Goal: Task Accomplishment & Management: Manage account settings

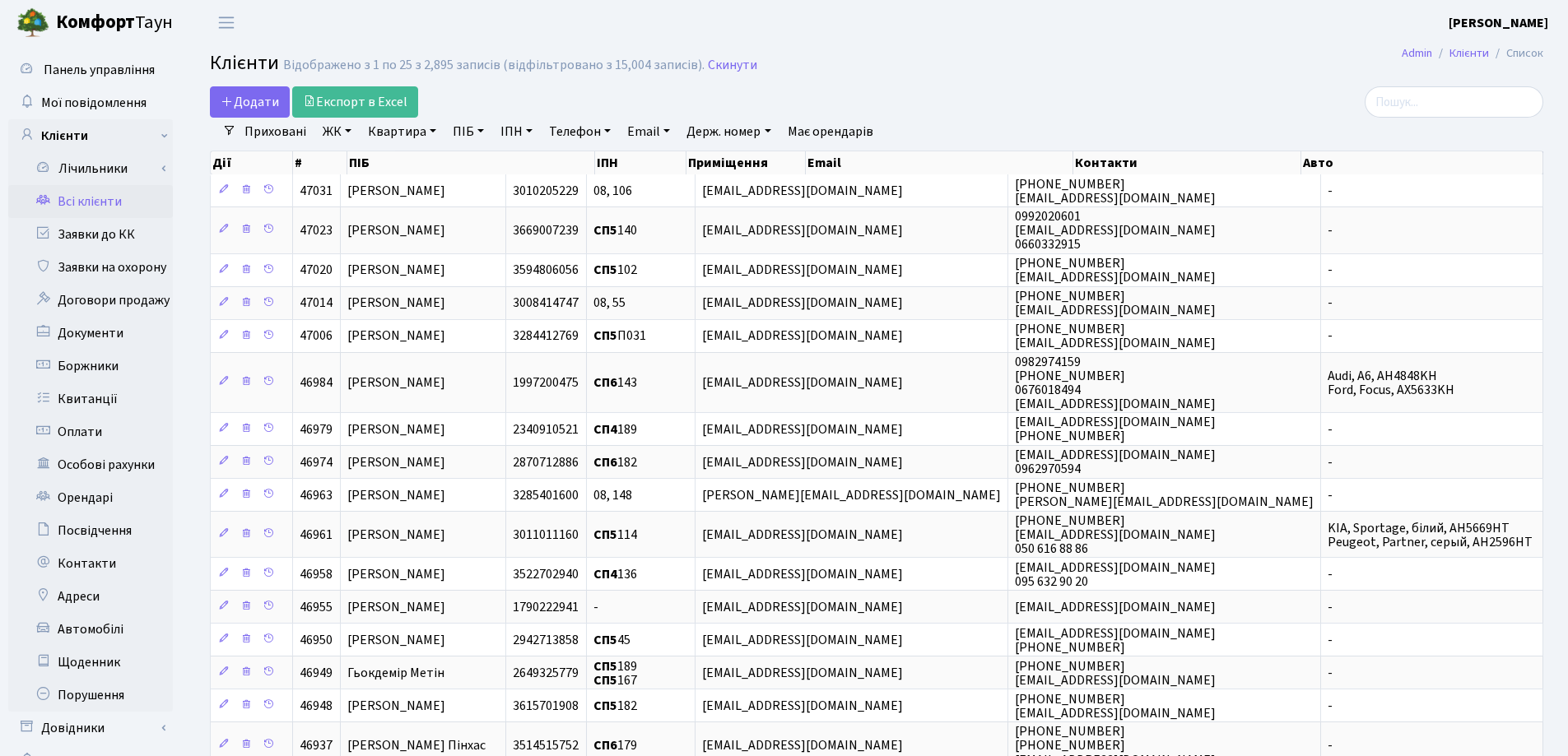
select select "25"
click at [430, 131] on link "Квартира" at bounding box center [402, 132] width 81 height 28
type input "31"
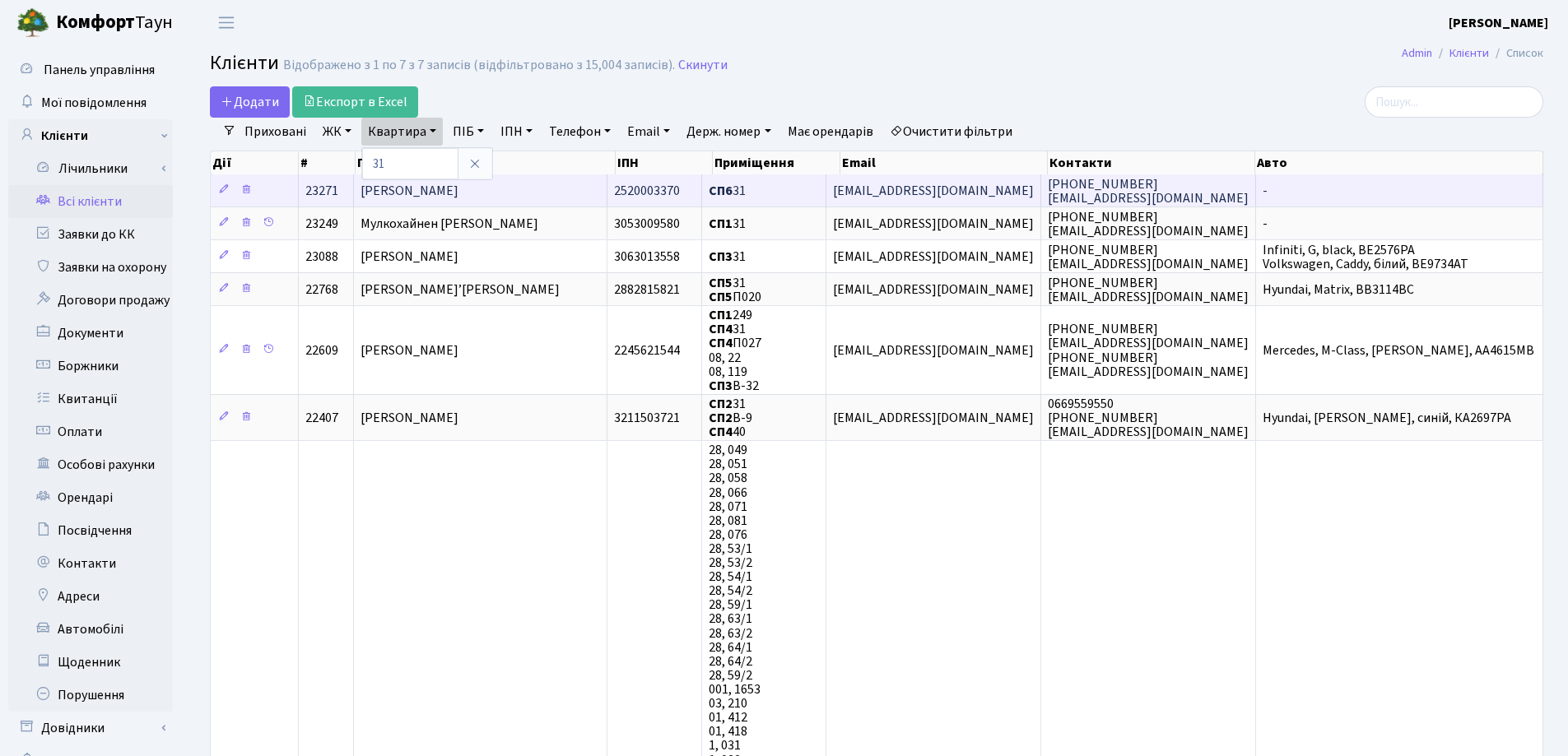
click at [458, 194] on span "Корнєв Вячеслав Анатолійович" at bounding box center [409, 191] width 98 height 18
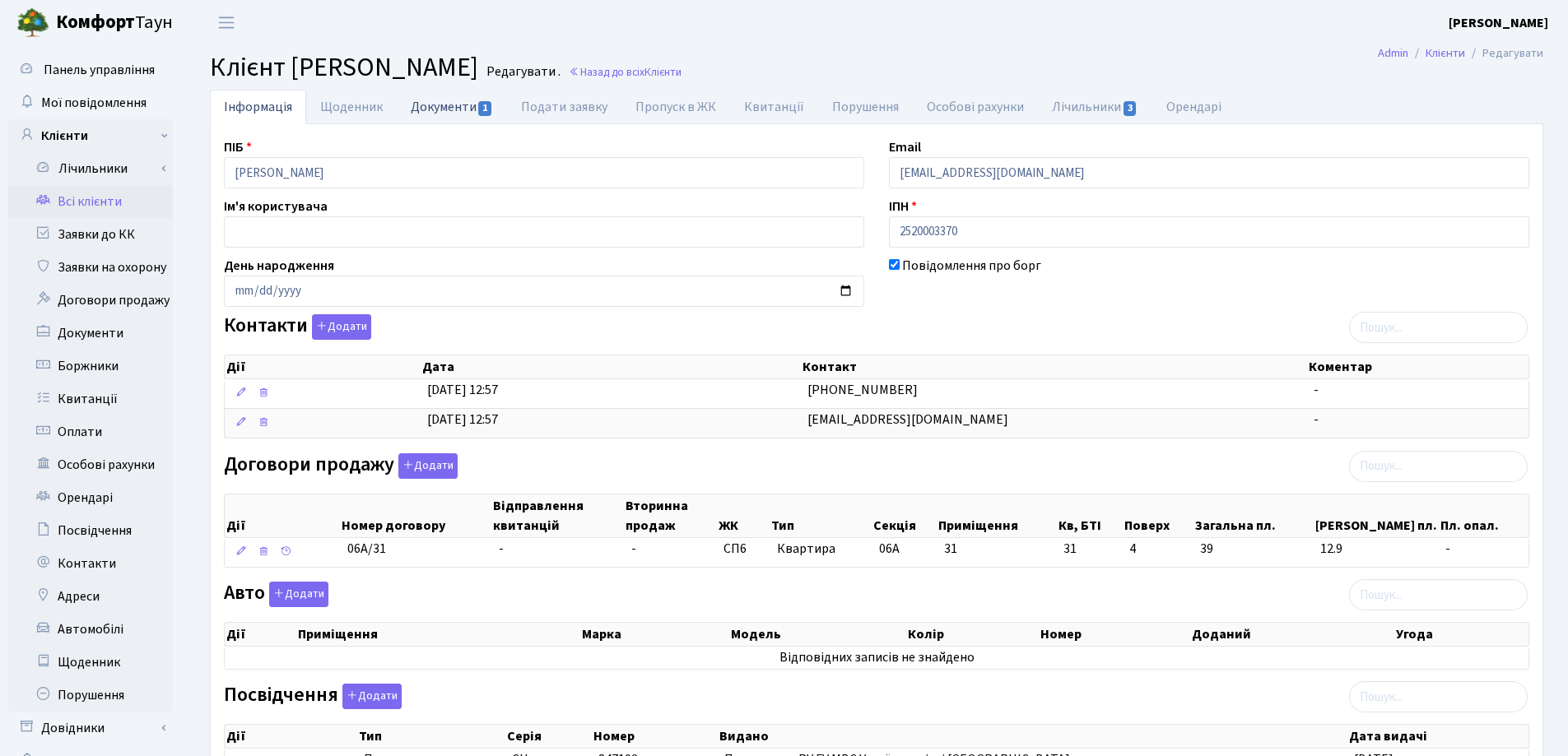
click at [425, 102] on link "Документи 1" at bounding box center [452, 106] width 110 height 34
select select "25"
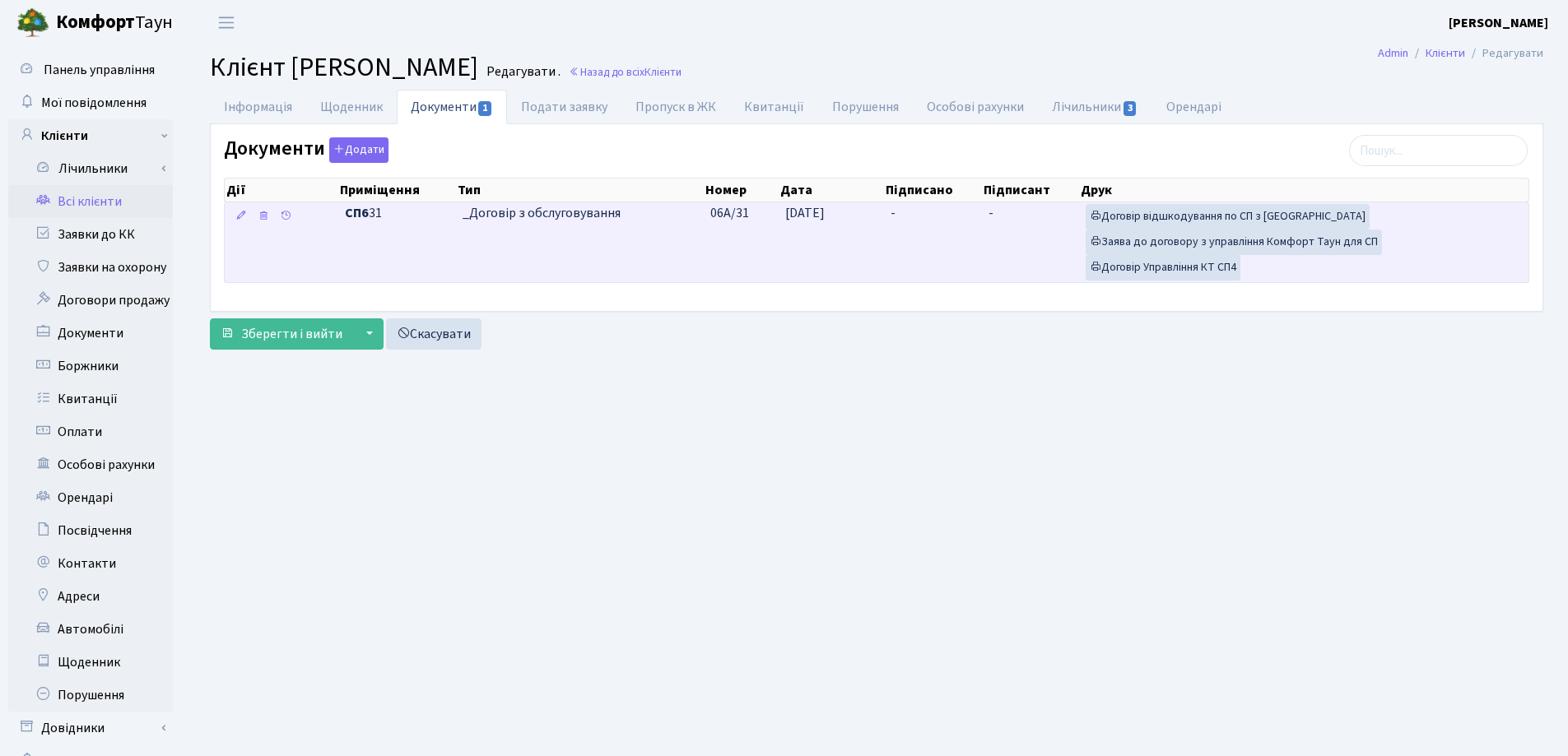
click at [902, 209] on td "-" at bounding box center [933, 242] width 98 height 79
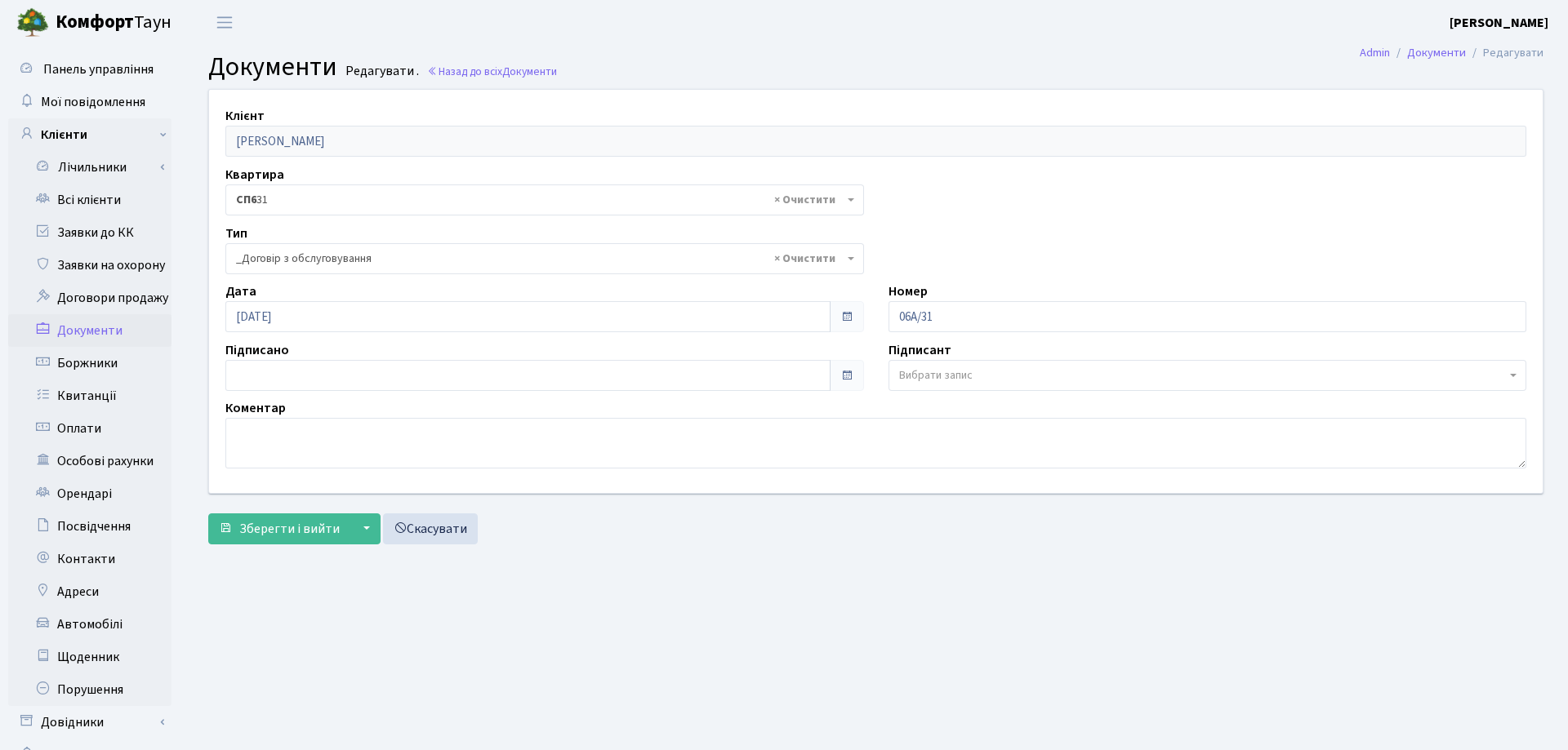
select select "289"
click at [295, 355] on div "Підписано" at bounding box center [541, 365] width 656 height 51
type input "22.09.2025"
click at [297, 367] on input "[DATE]" at bounding box center [525, 375] width 599 height 31
click at [297, 521] on span "Зберегти і вийти" at bounding box center [289, 528] width 101 height 18
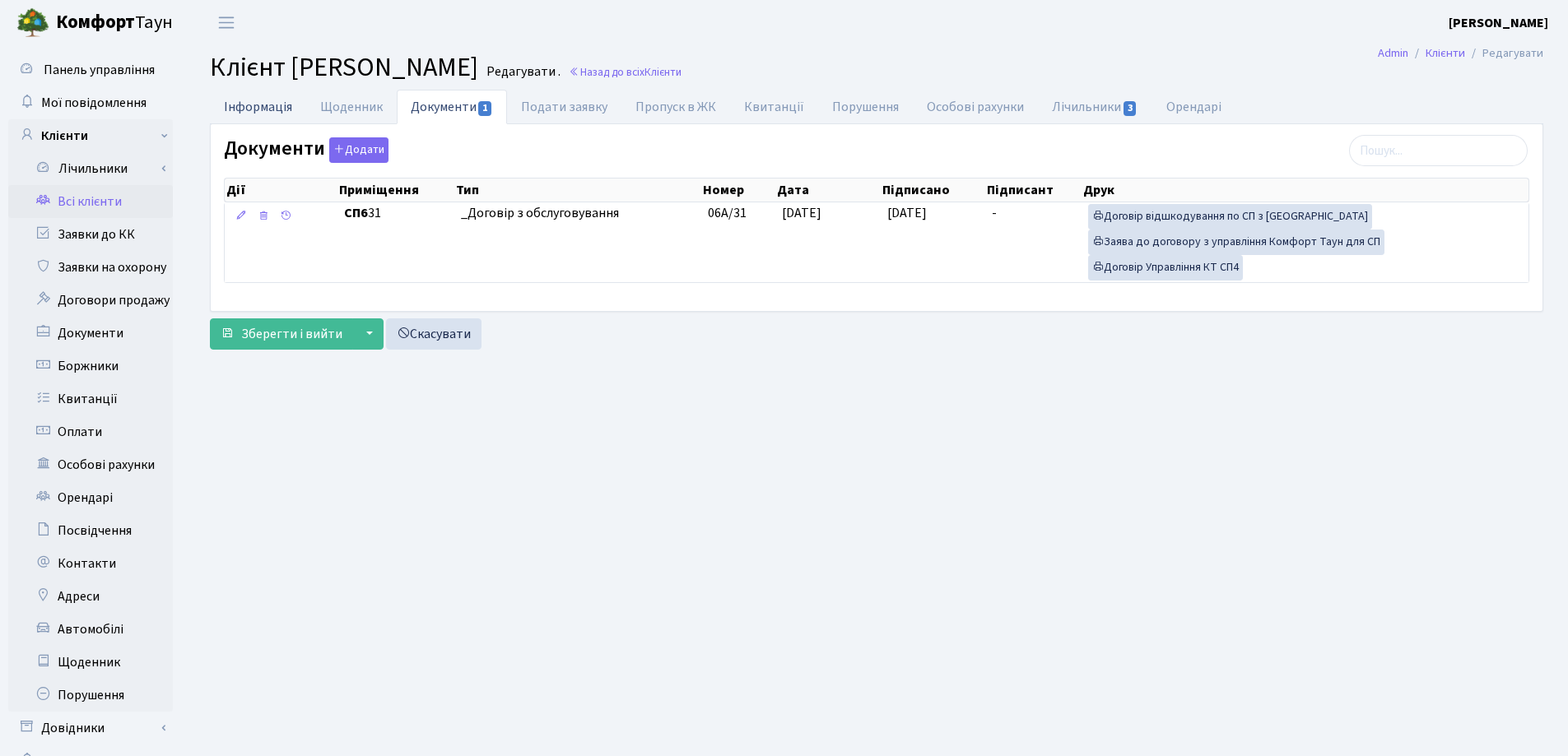
click at [250, 107] on link "Інформація" at bounding box center [258, 106] width 96 height 34
select select "25"
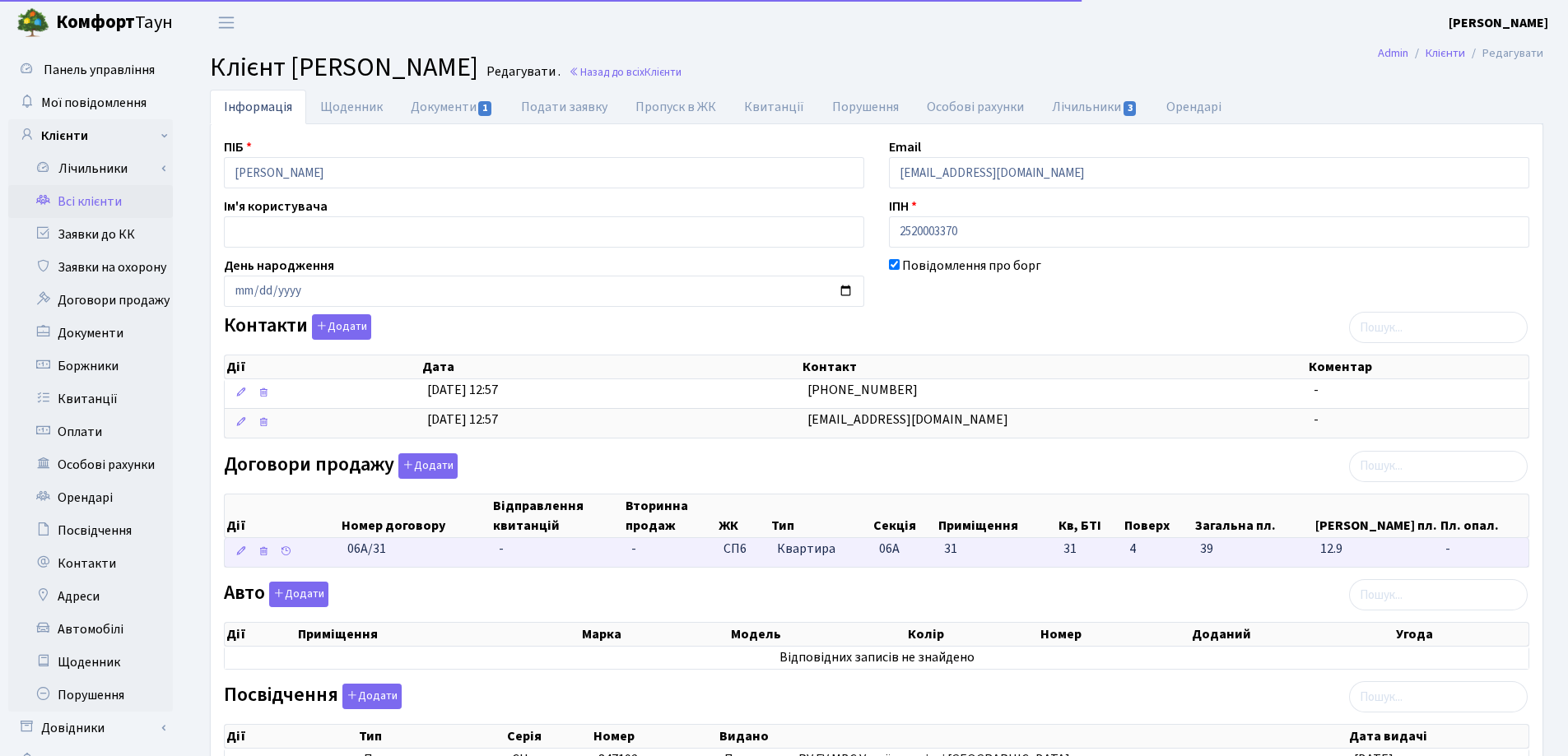
click at [509, 547] on td "-" at bounding box center [558, 553] width 133 height 29
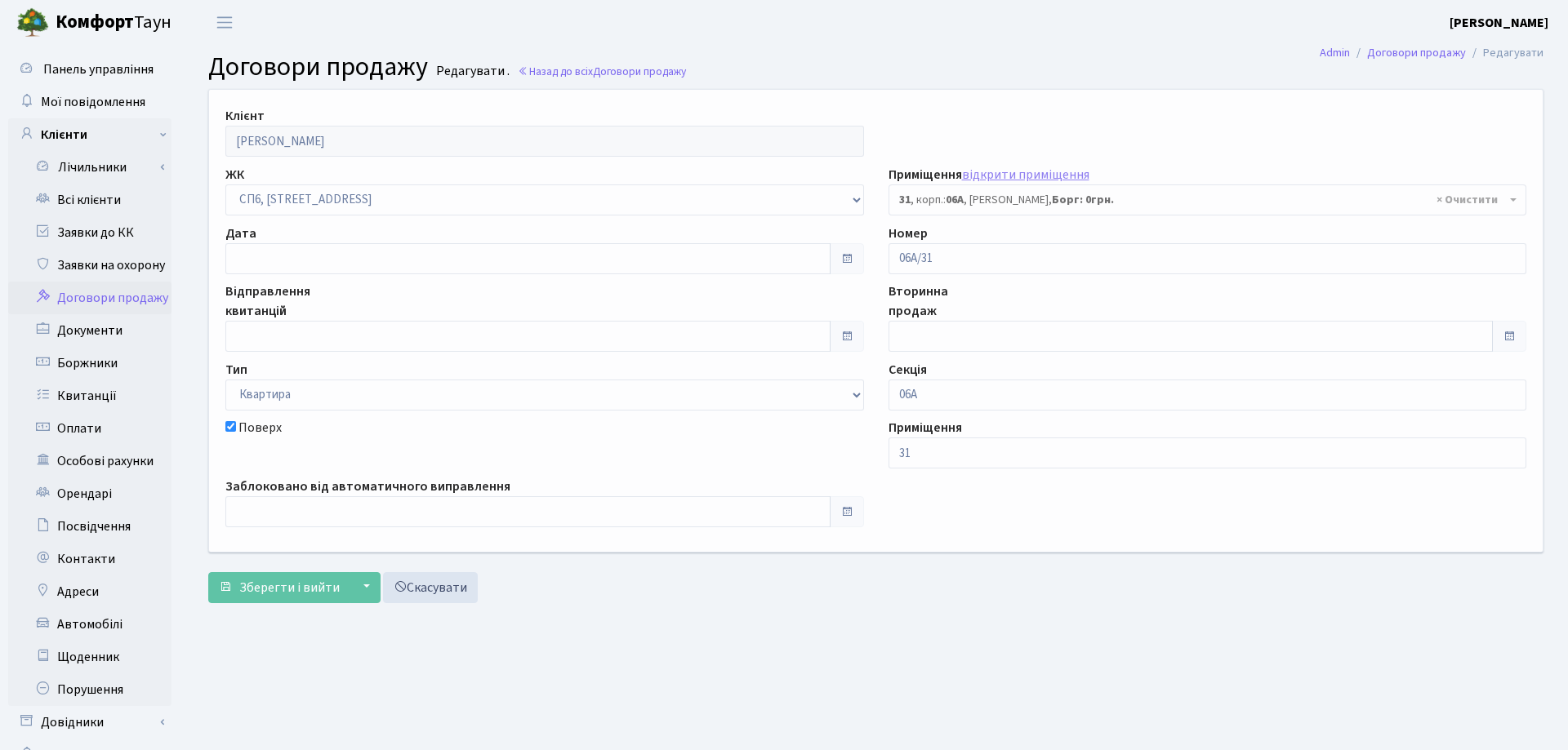
select select "21699"
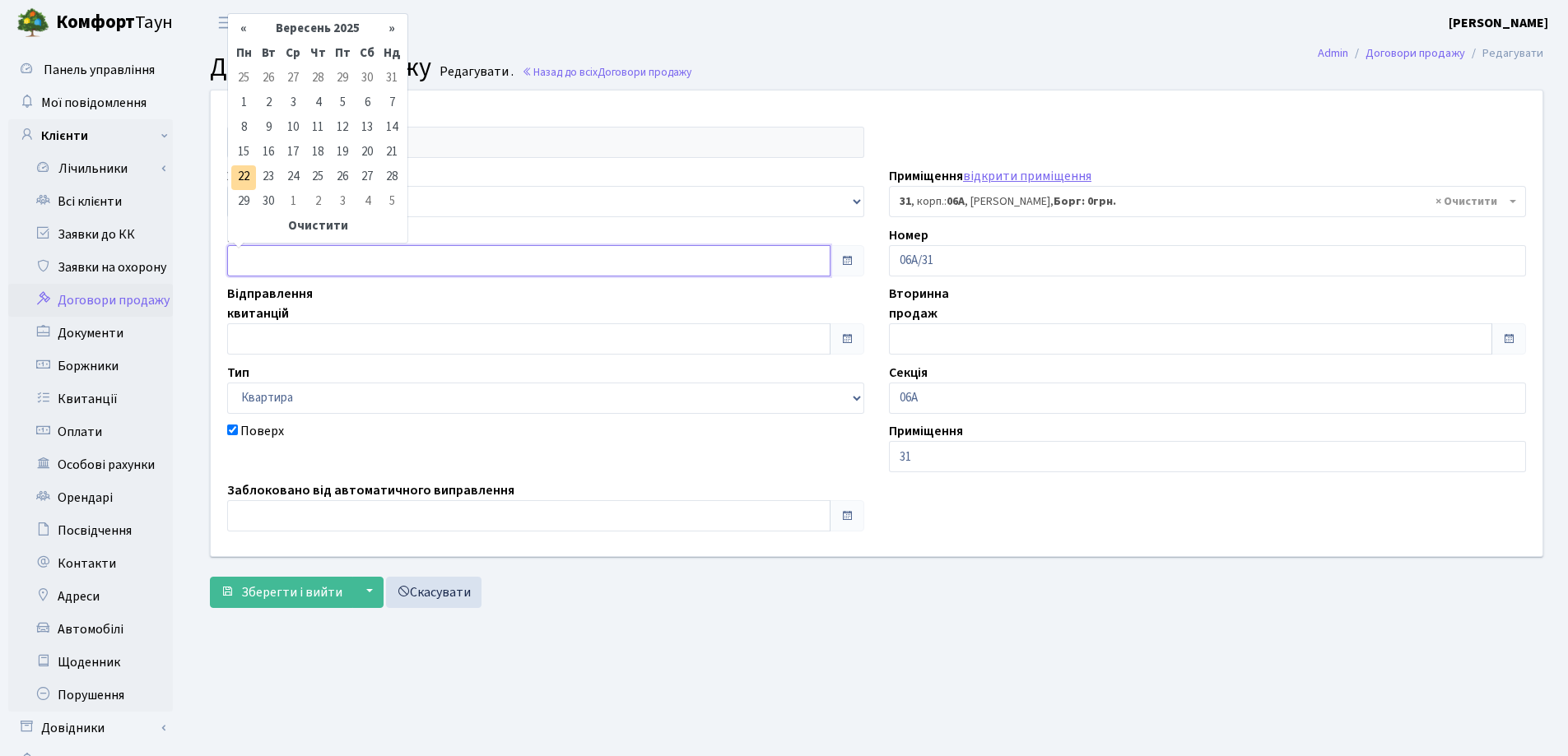
click at [259, 257] on input "text" at bounding box center [529, 260] width 603 height 31
type input "22.09.2025"
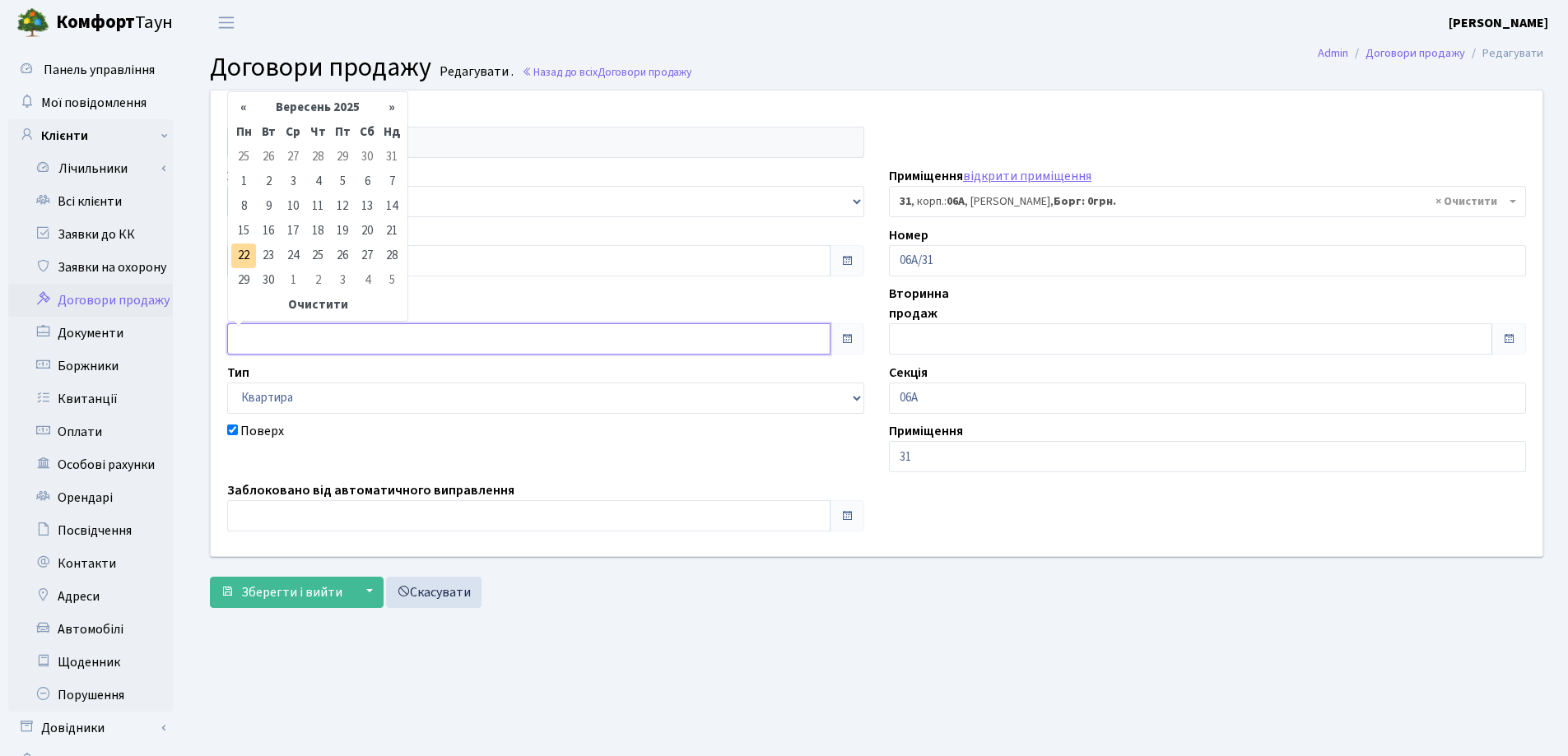
click at [262, 341] on input "text" at bounding box center [529, 339] width 603 height 31
type input "22.09.2025"
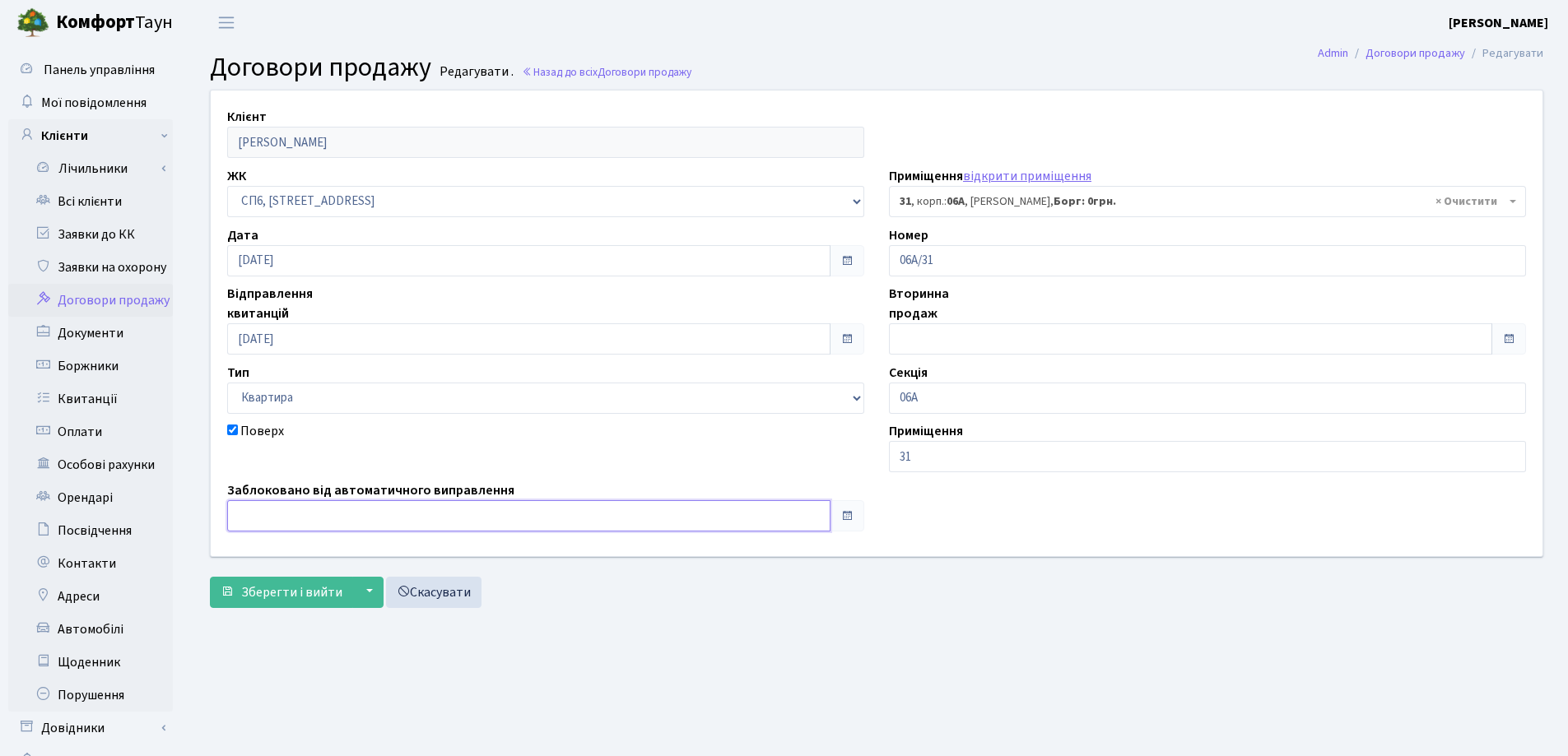
click at [274, 509] on input "text" at bounding box center [529, 516] width 603 height 31
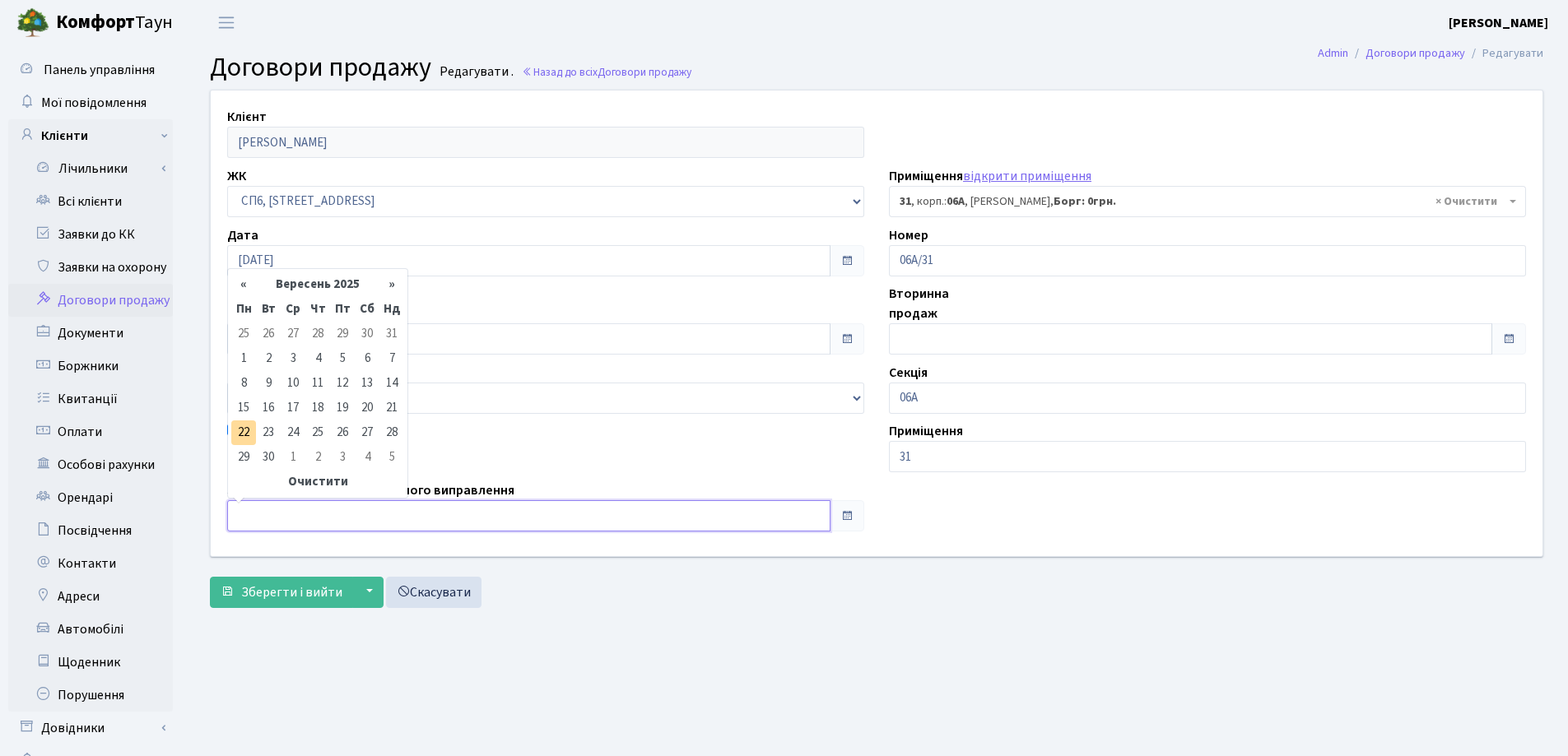
type input "22.09.2025"
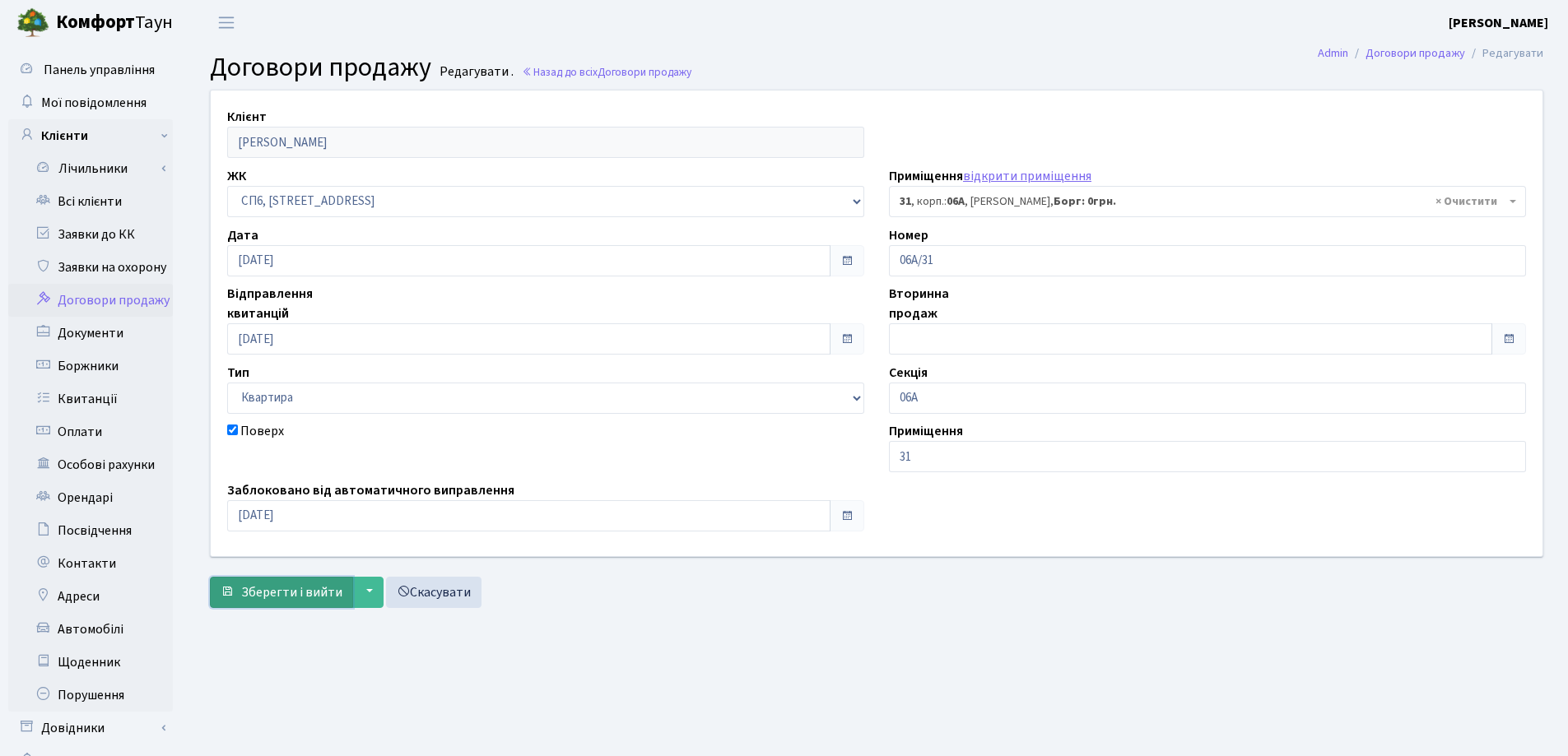
click at [263, 594] on span "Зберегти і вийти" at bounding box center [292, 592] width 102 height 18
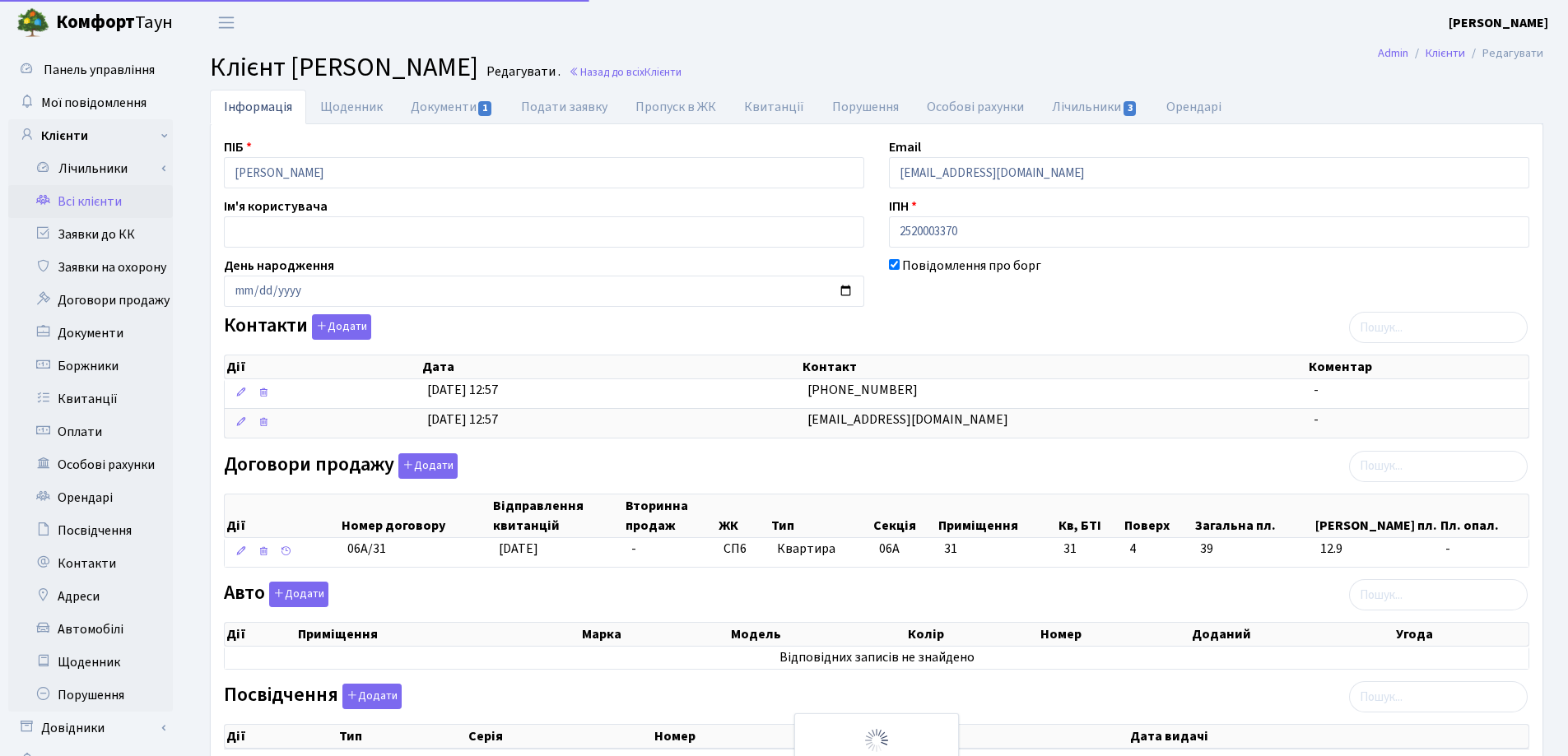
select select "25"
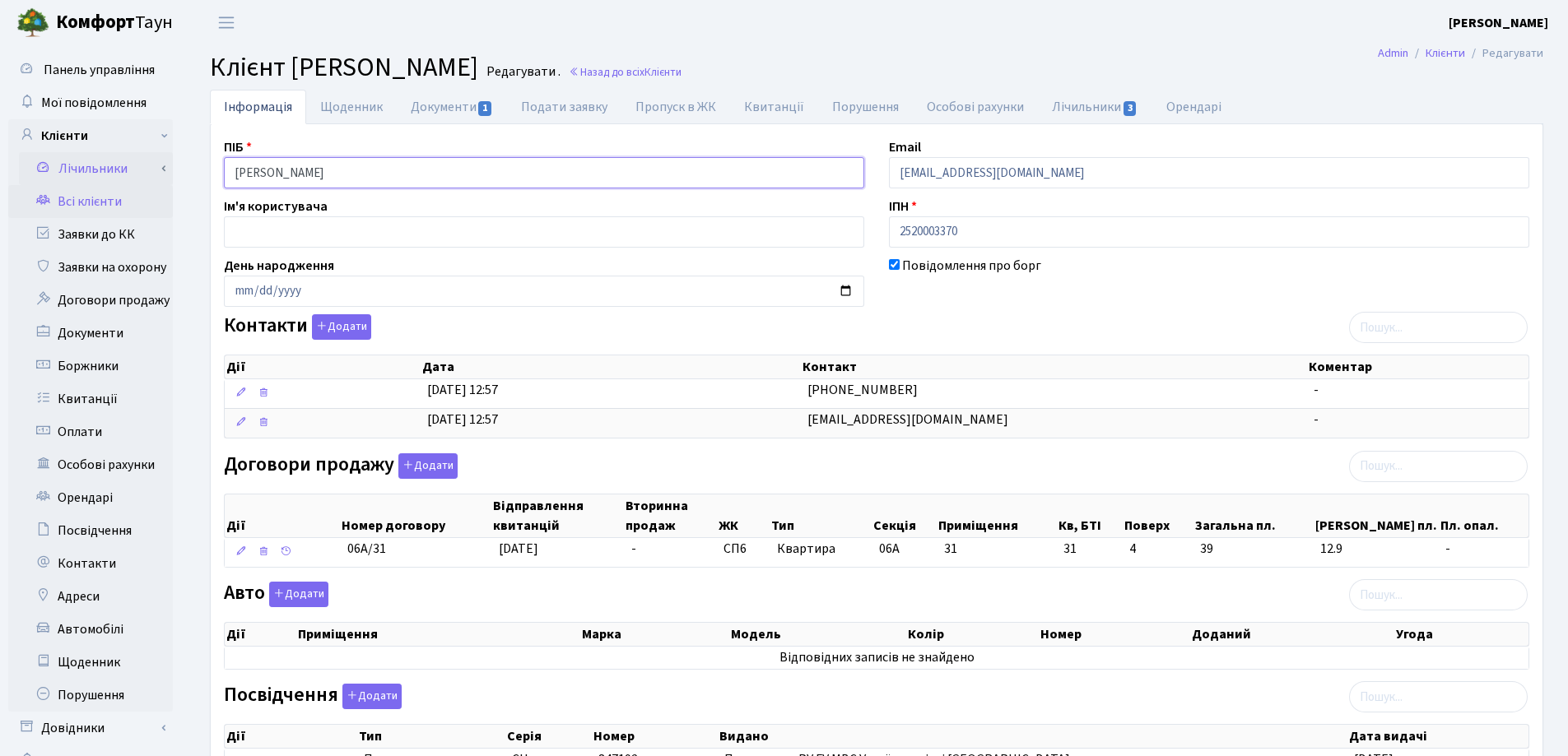
drag, startPoint x: 435, startPoint y: 168, endPoint x: 162, endPoint y: 172, distance: 273.0
click at [162, 172] on div "Панель управління Мої повідомлення Клієнти Лічильники Показання" at bounding box center [784, 578] width 1568 height 1065
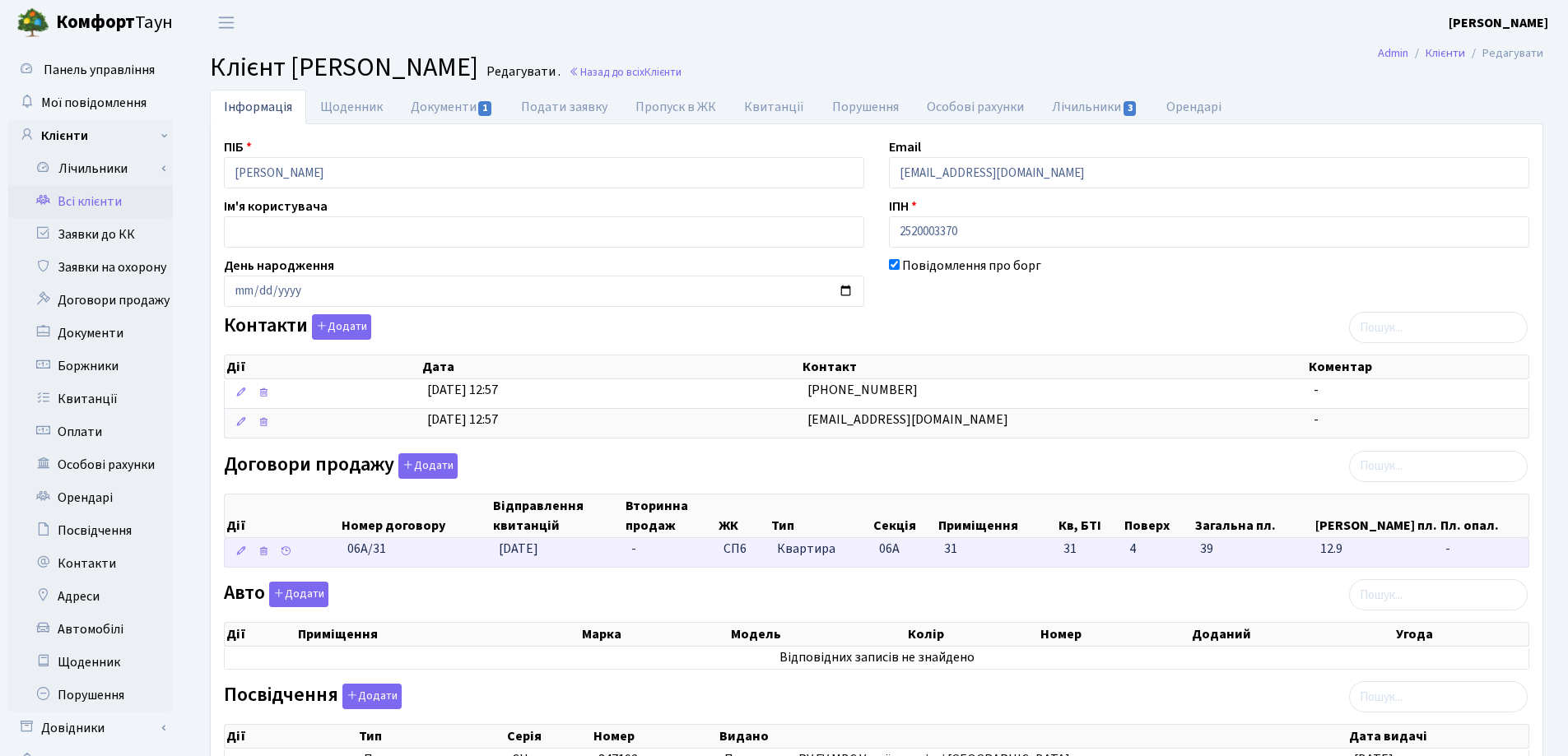
drag, startPoint x: 431, startPoint y: 562, endPoint x: 322, endPoint y: 554, distance: 109.3
click at [322, 554] on \<\/span\>\a "06А/31 22.09.2025 - СП6 Квартира 06А 31 31 -" at bounding box center [876, 553] width 1304 height 29
copy span "06А/31"
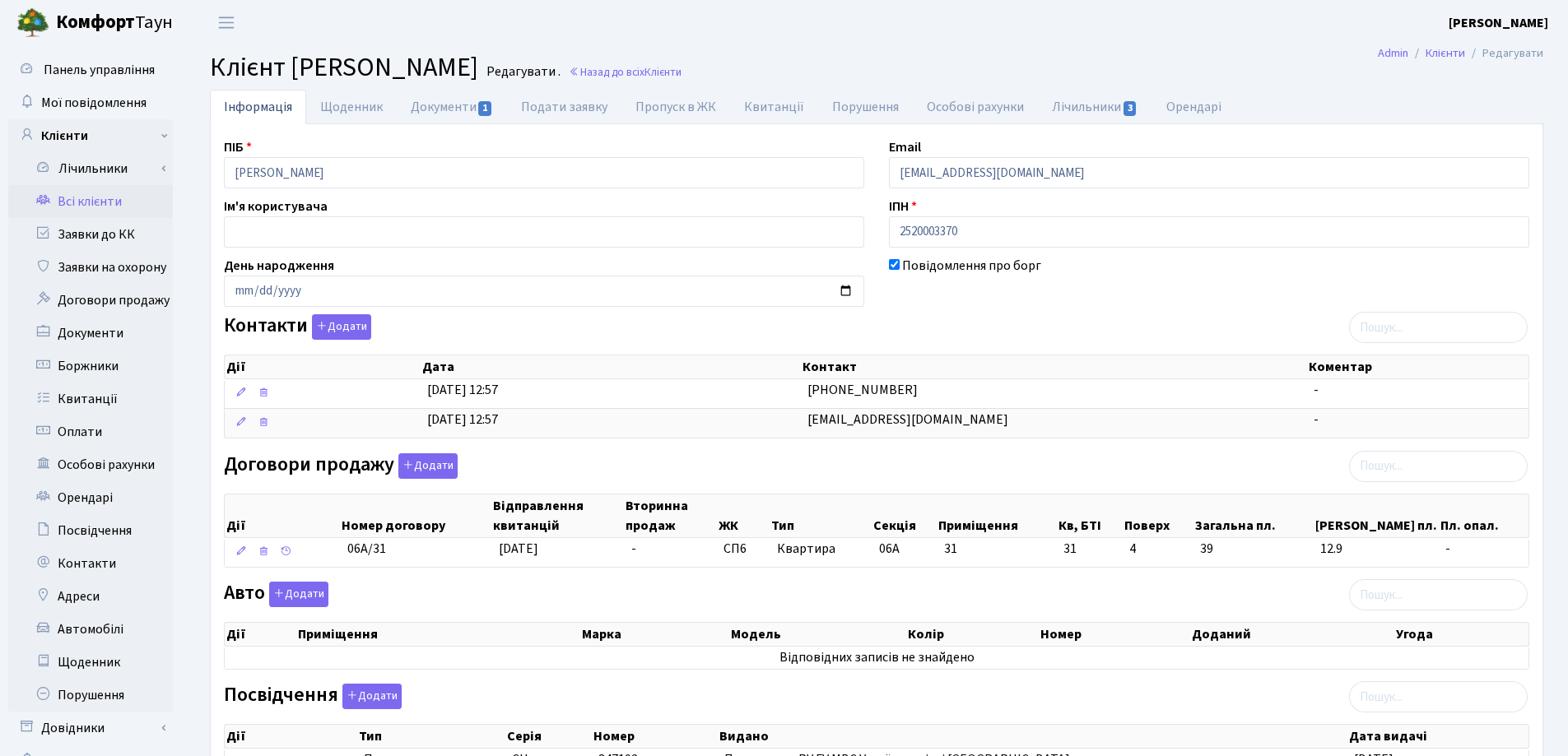
click at [917, 53] on h2 "Клієнт Корнєв Вячеслав Анатолійович Редагувати . Назад до всіх Клієнти" at bounding box center [876, 68] width 1334 height 31
click at [682, 73] on link "Назад до всіх Клієнти" at bounding box center [625, 72] width 112 height 15
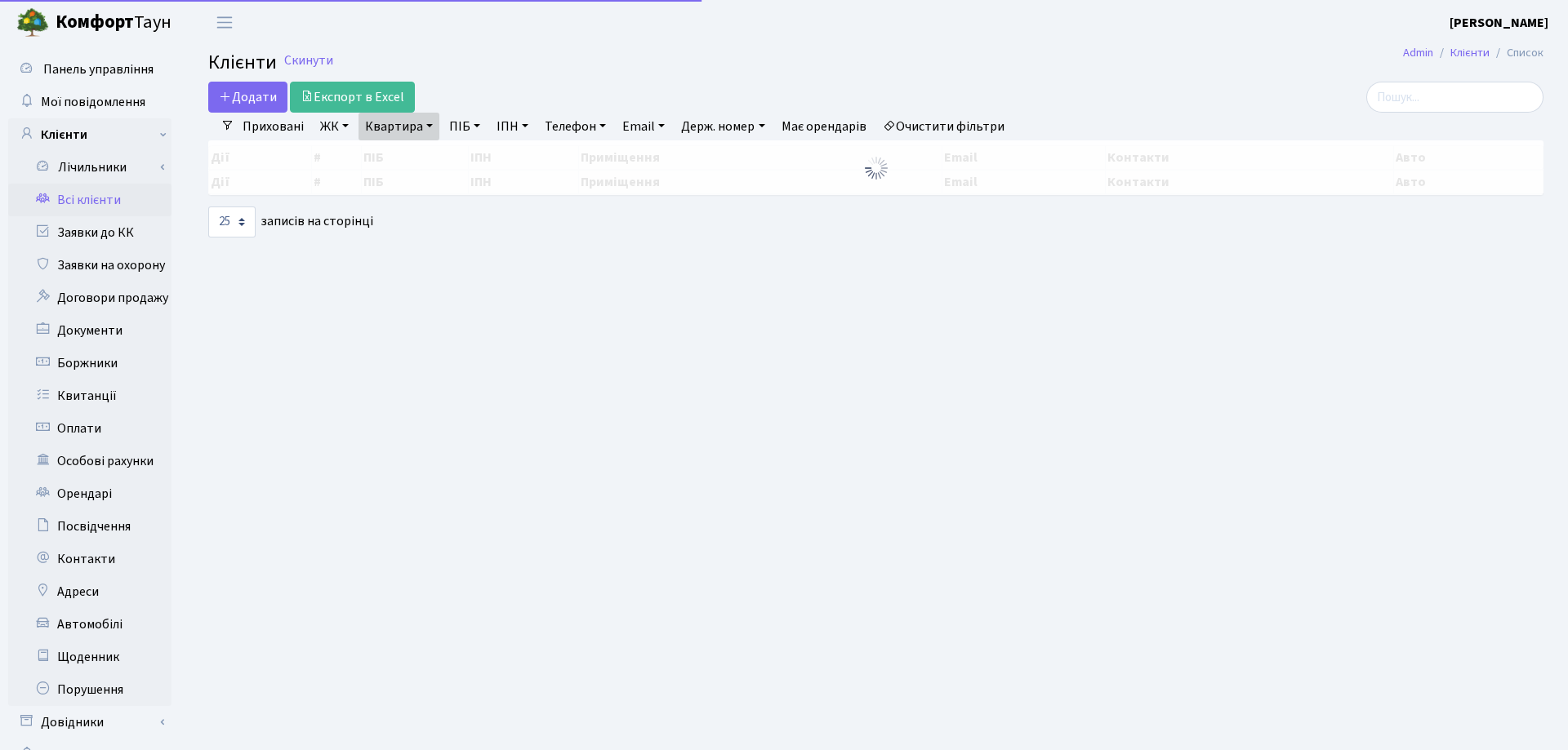
select select "25"
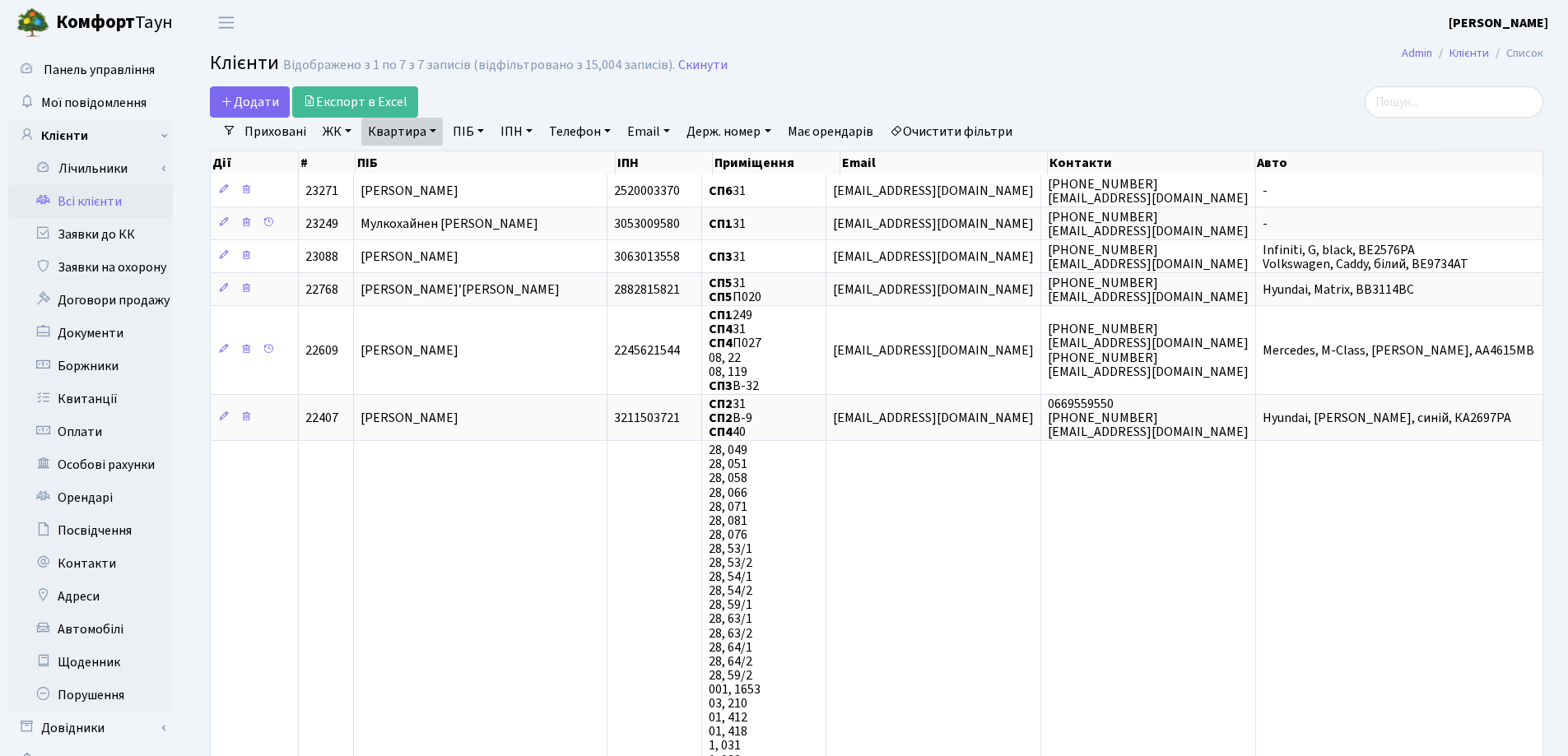
click at [430, 130] on link "Квартира" at bounding box center [402, 132] width 81 height 28
click at [430, 162] on input "31" at bounding box center [410, 164] width 96 height 31
type input "3"
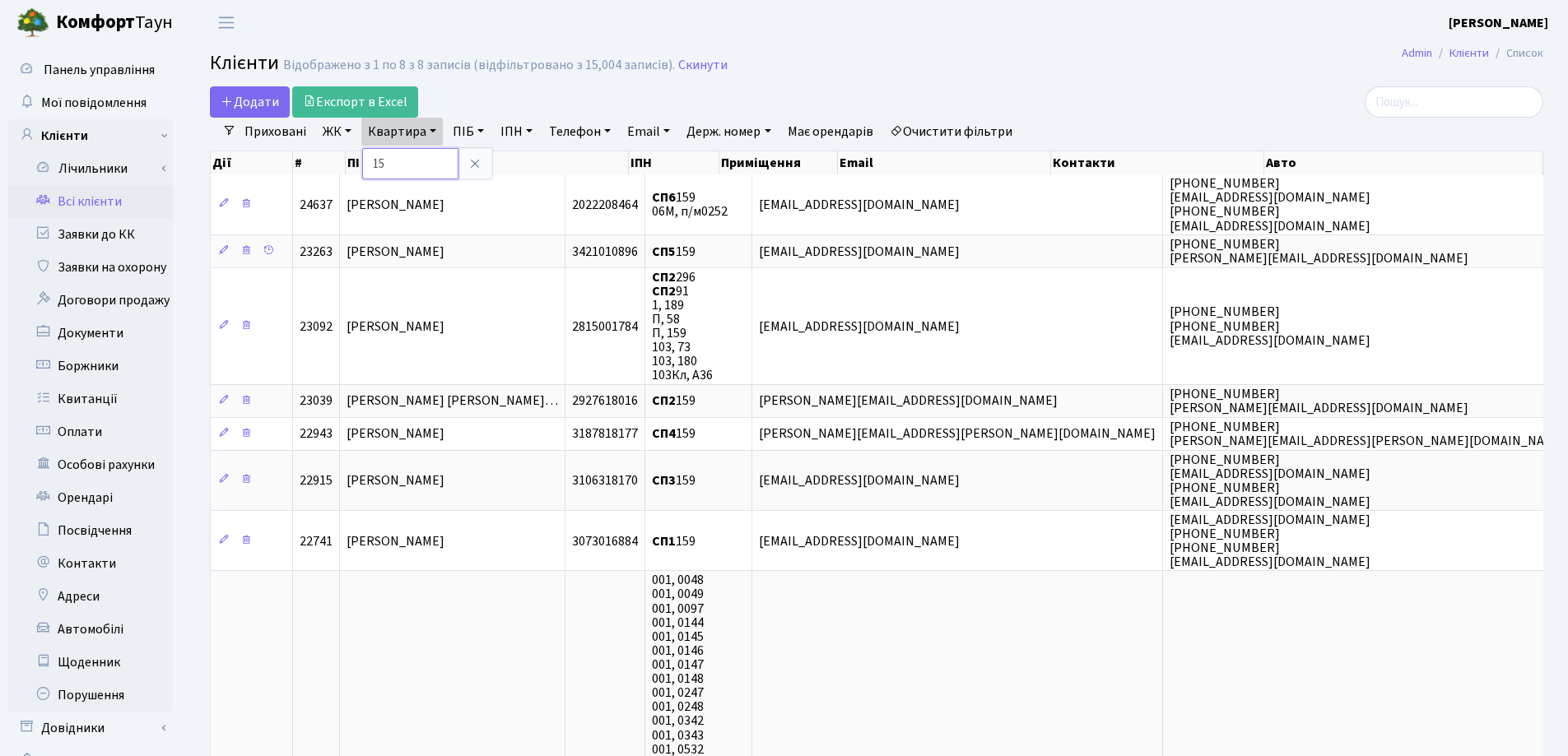
type input "1"
type input "143"
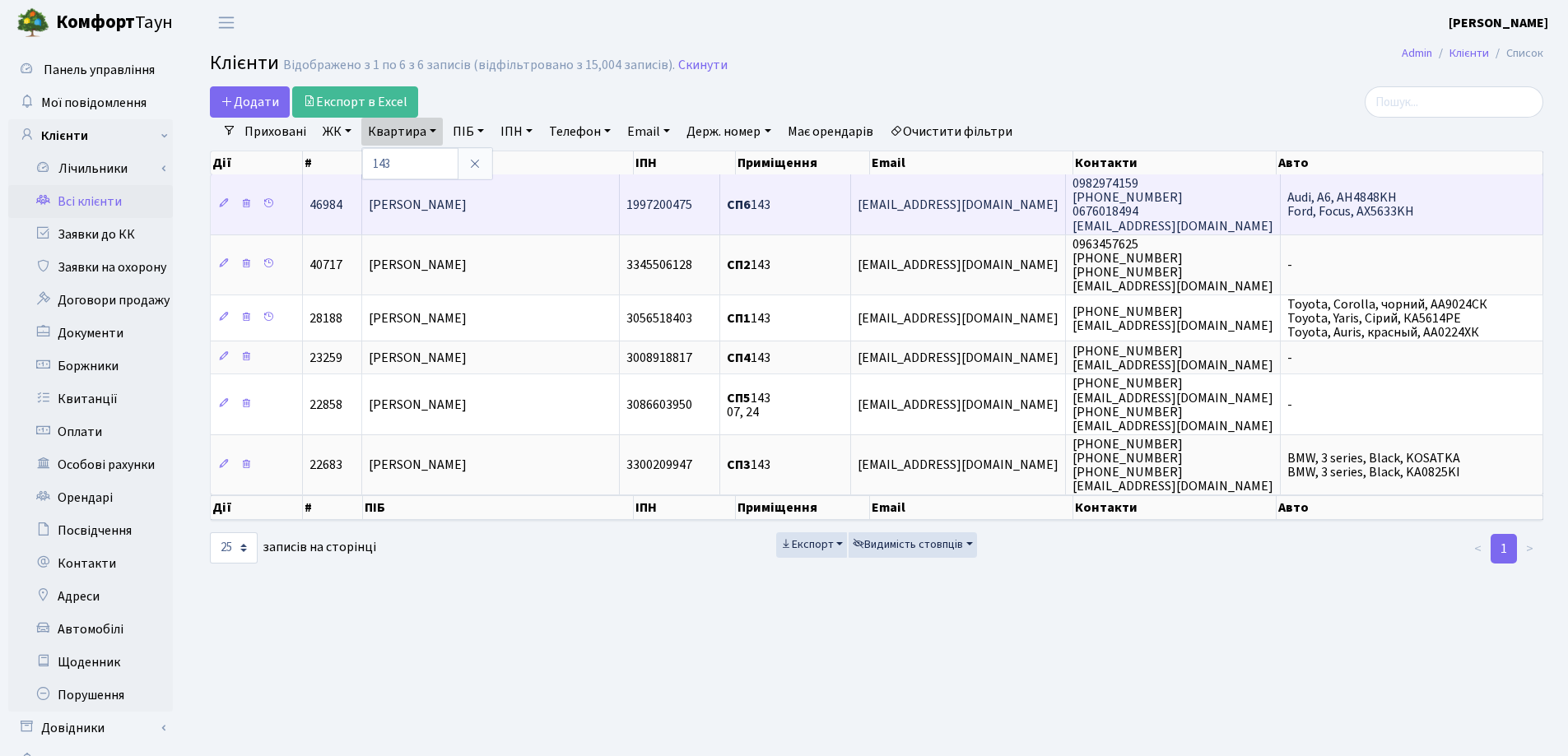
click at [407, 197] on span "[PERSON_NAME]" at bounding box center [417, 204] width 98 height 18
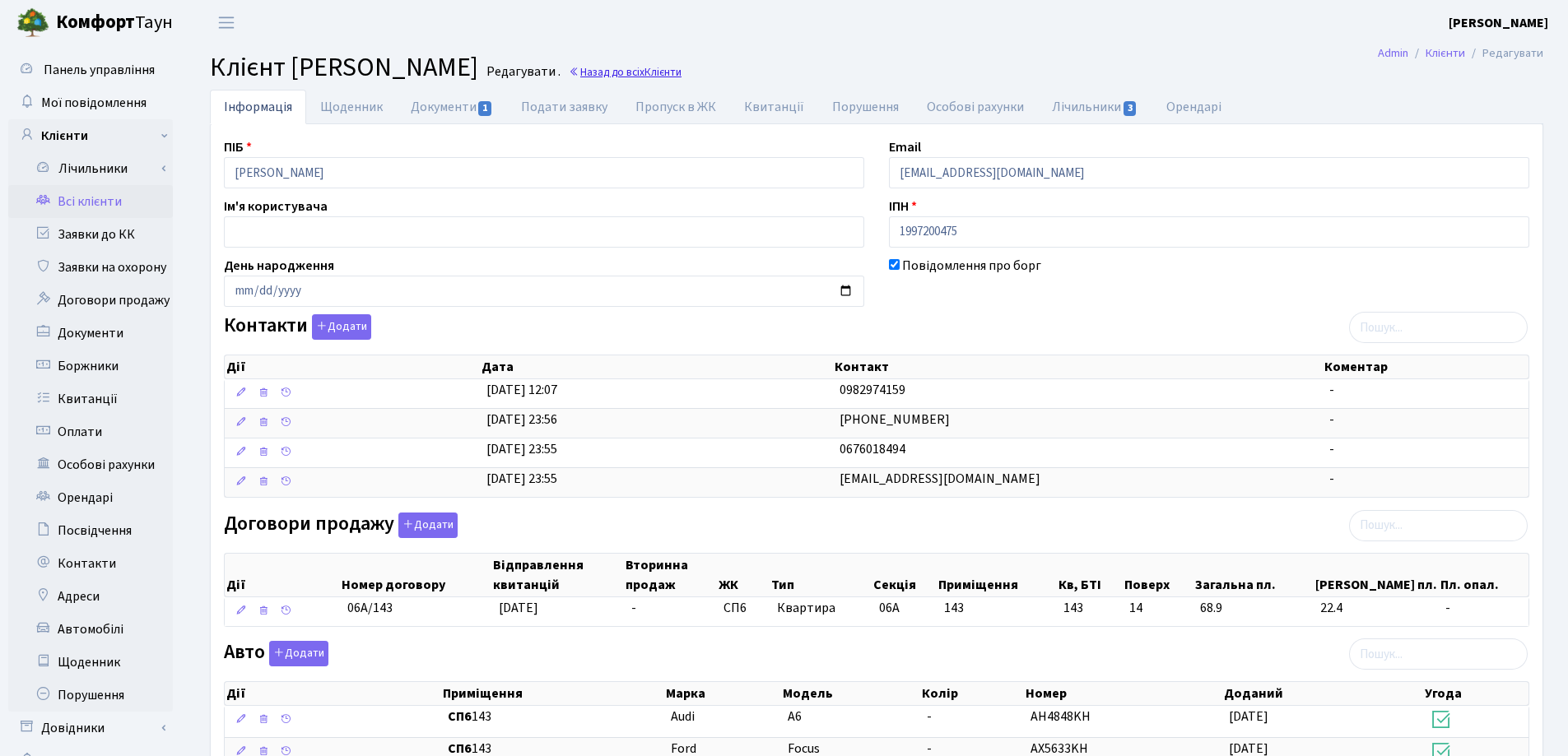
click at [682, 72] on link "Назад до всіх Клієнти" at bounding box center [625, 72] width 112 height 15
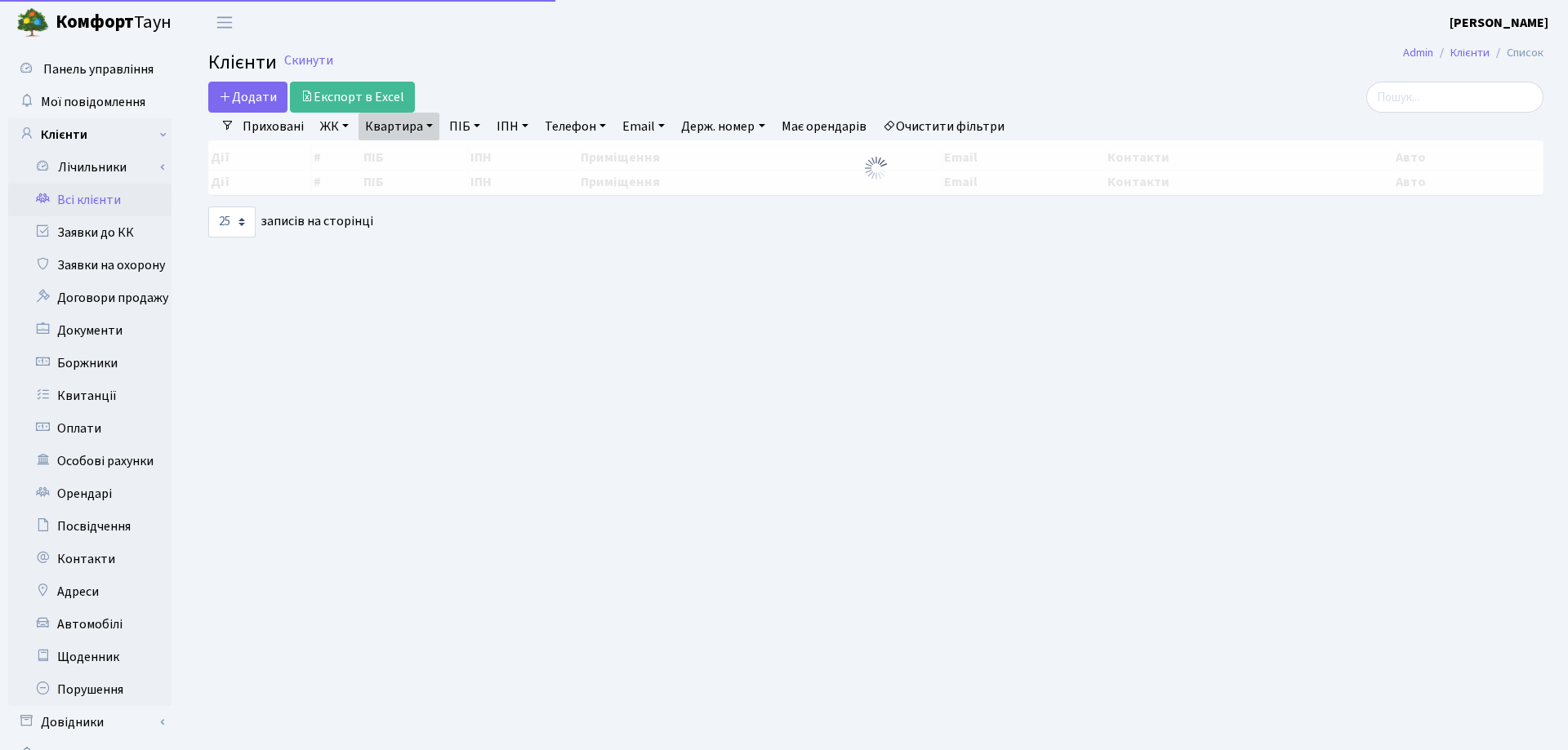
select select "25"
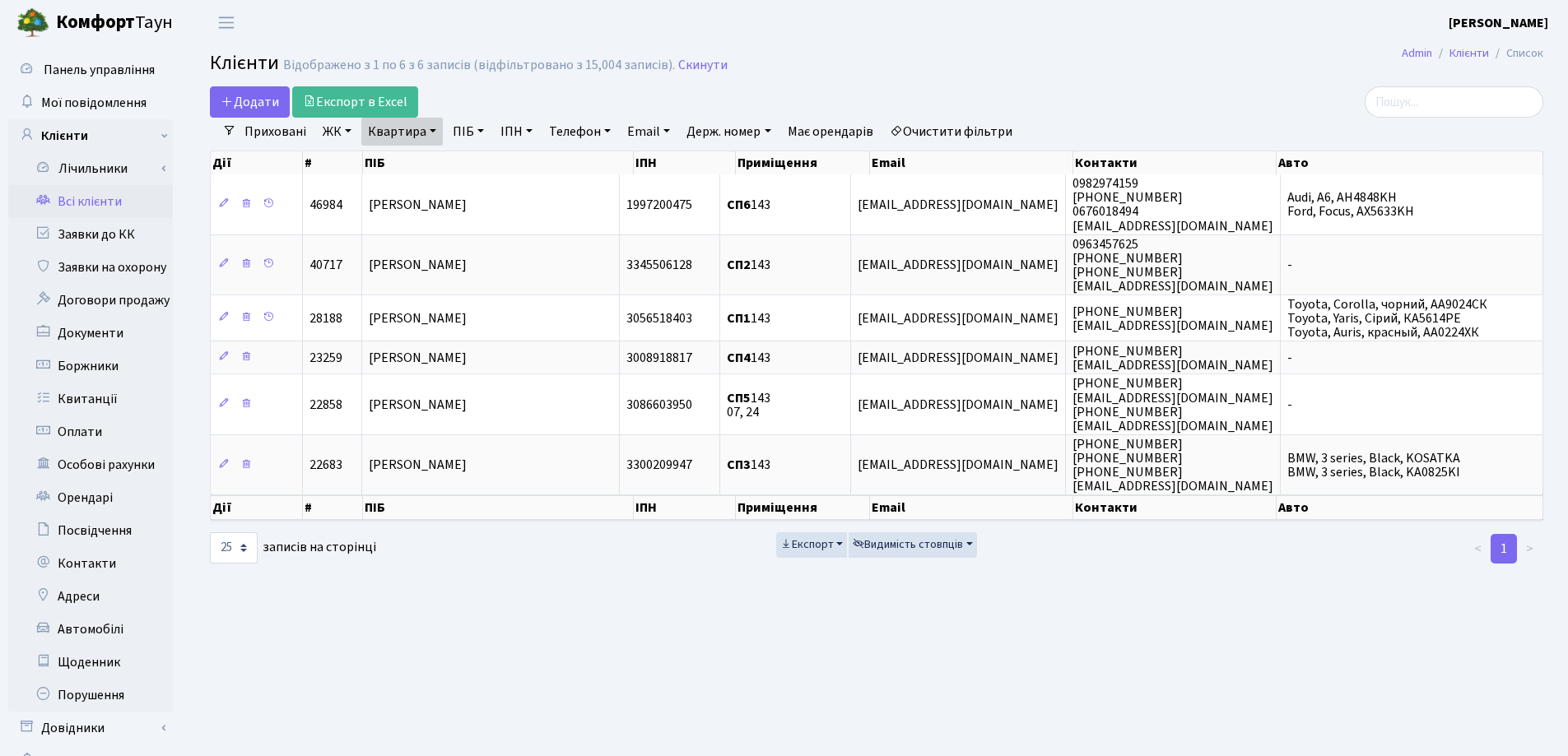
click at [434, 127] on link "Квартира" at bounding box center [402, 132] width 81 height 28
click at [432, 156] on input "143" at bounding box center [410, 164] width 96 height 31
type input "1"
type input "5"
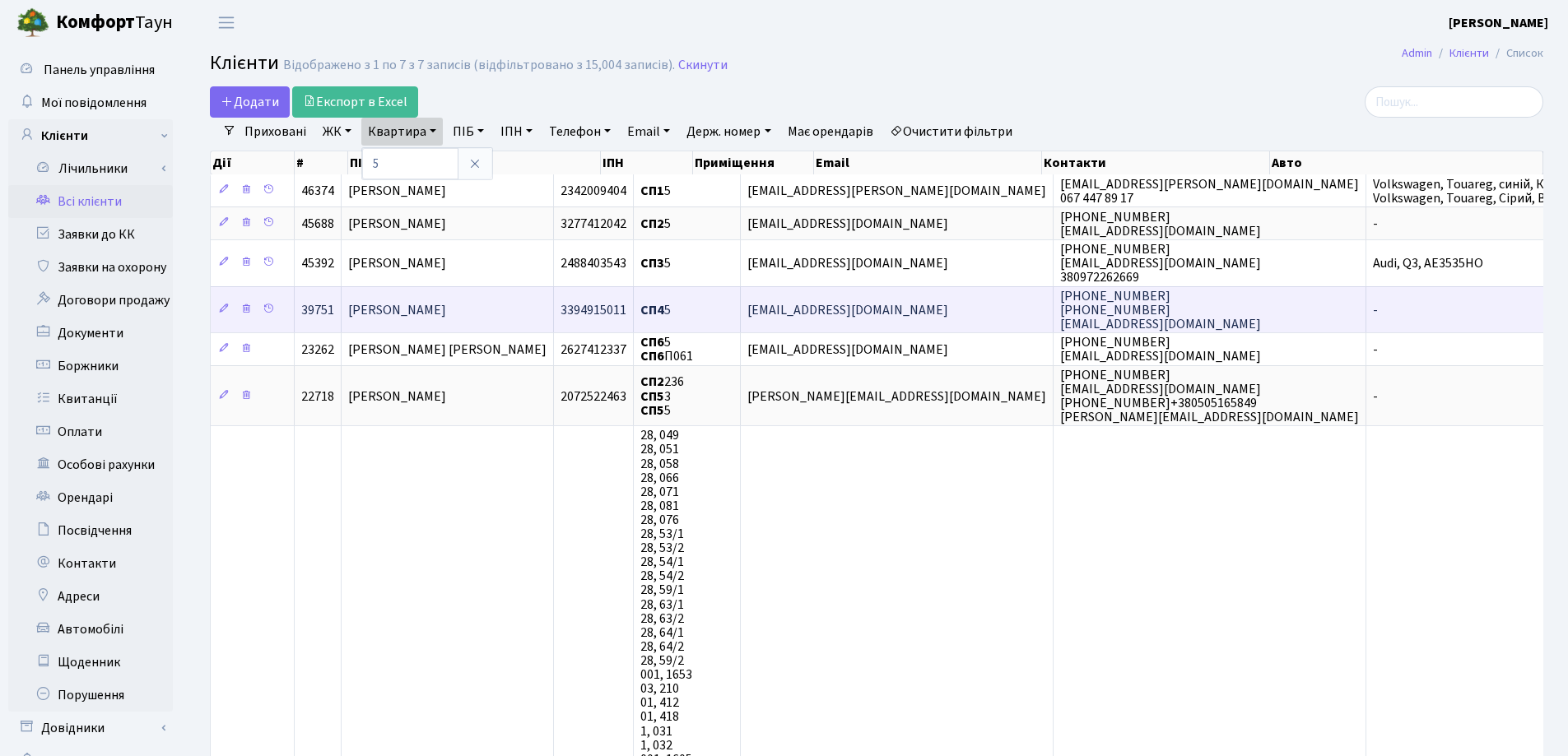
click at [446, 307] on span "Беспалько Сергій Сергійович" at bounding box center [397, 310] width 98 height 18
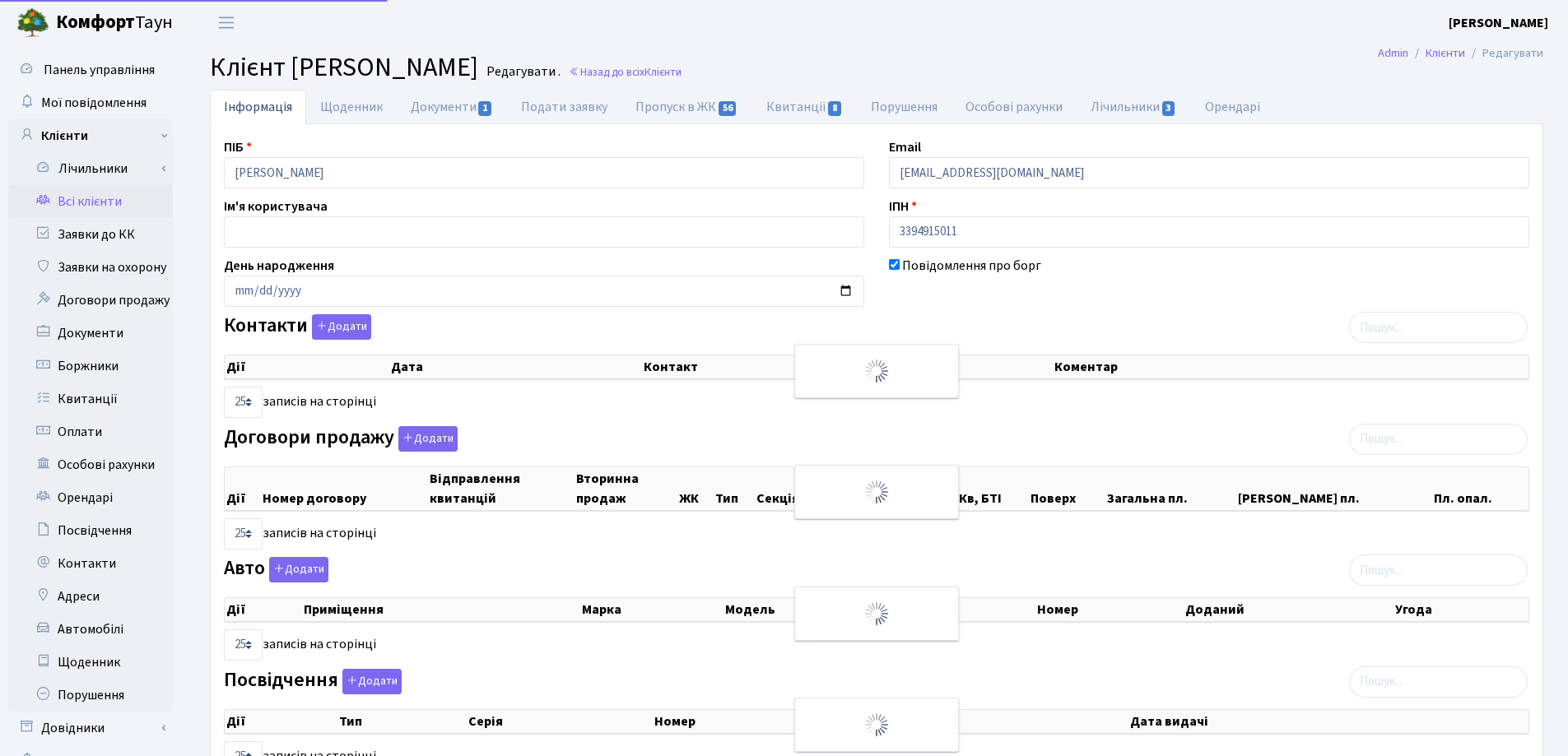
select select "25"
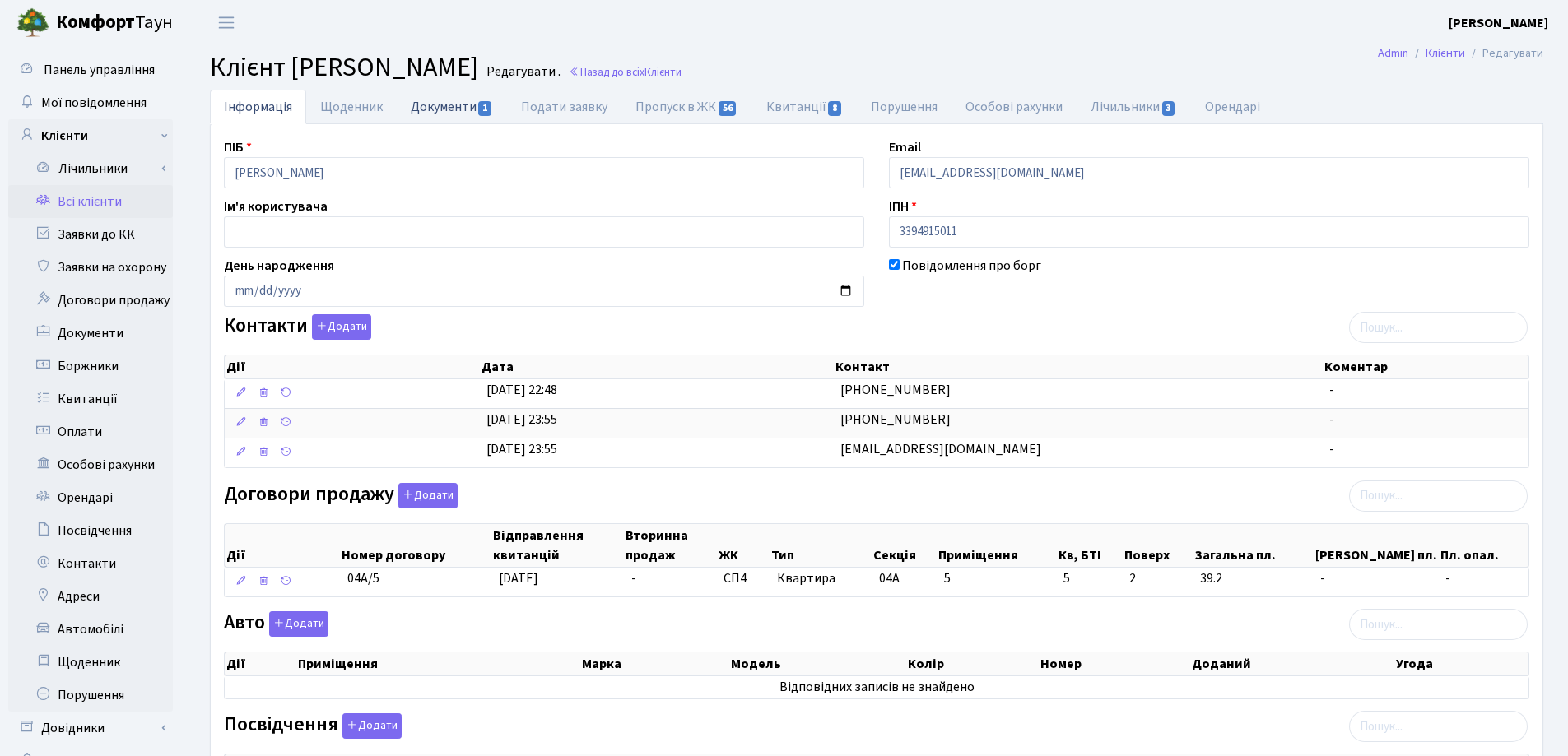
click at [426, 106] on link "Документи 1" at bounding box center [452, 106] width 110 height 34
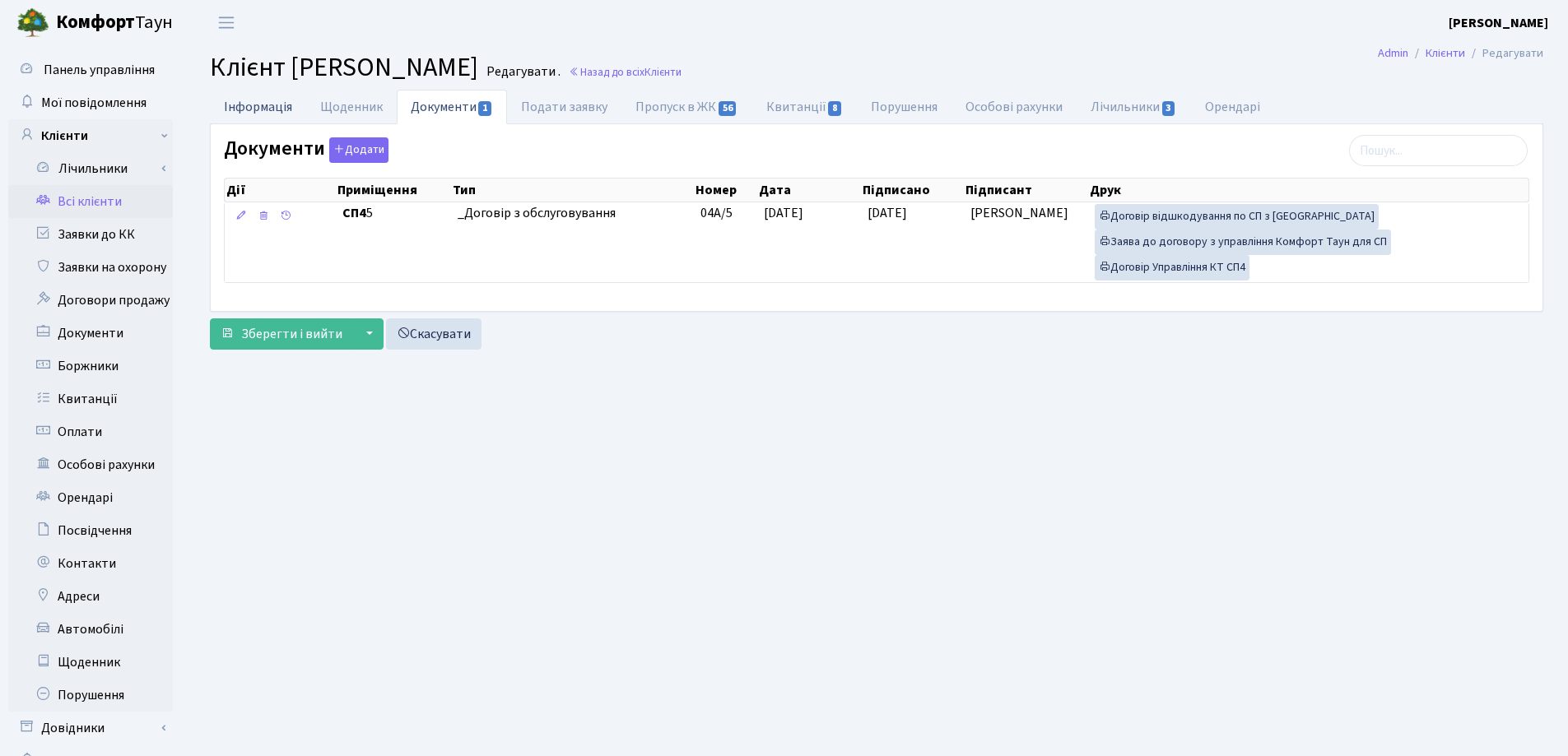
click at [260, 106] on link "Інформація" at bounding box center [258, 106] width 96 height 34
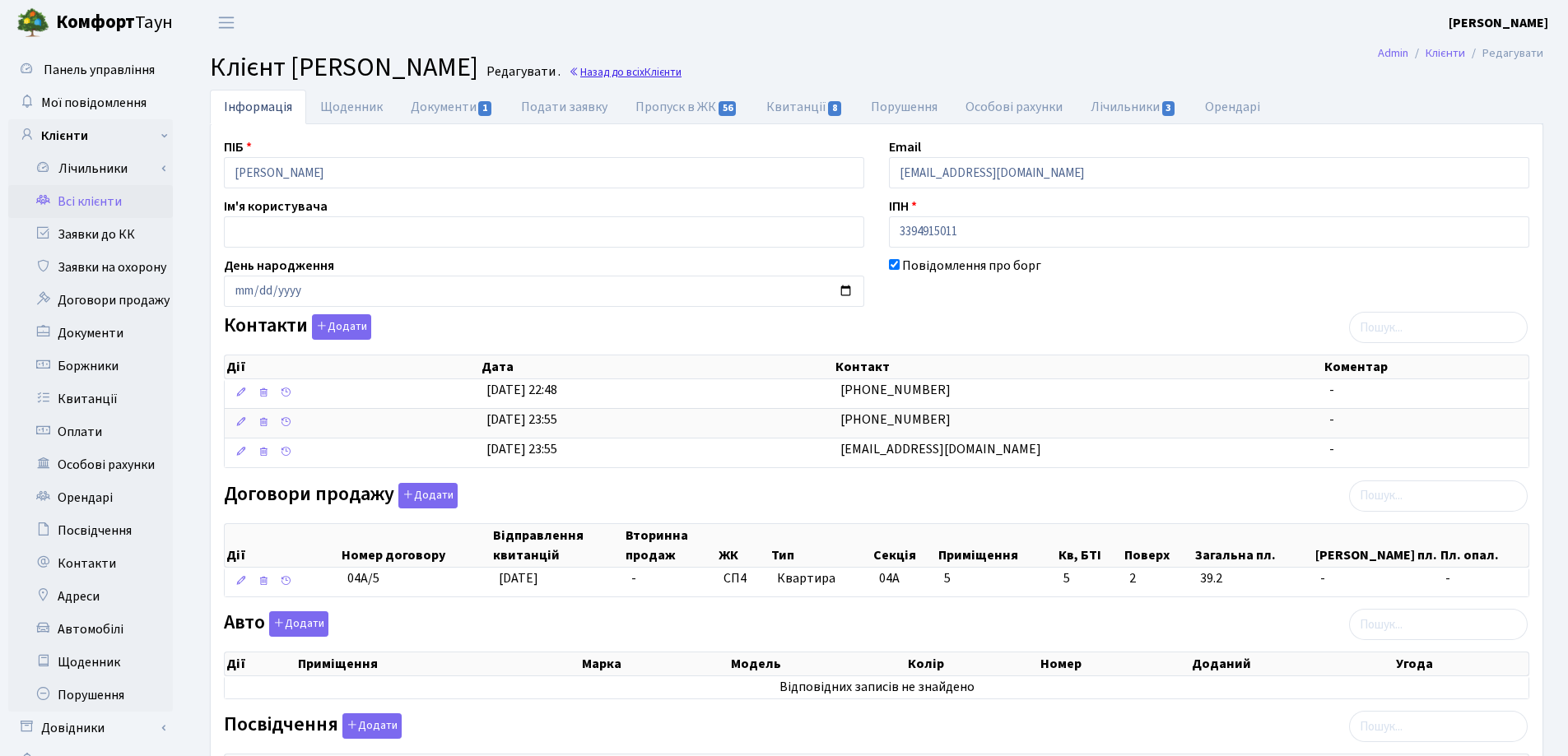
click at [682, 69] on link "Назад до всіх Клієнти" at bounding box center [625, 72] width 112 height 15
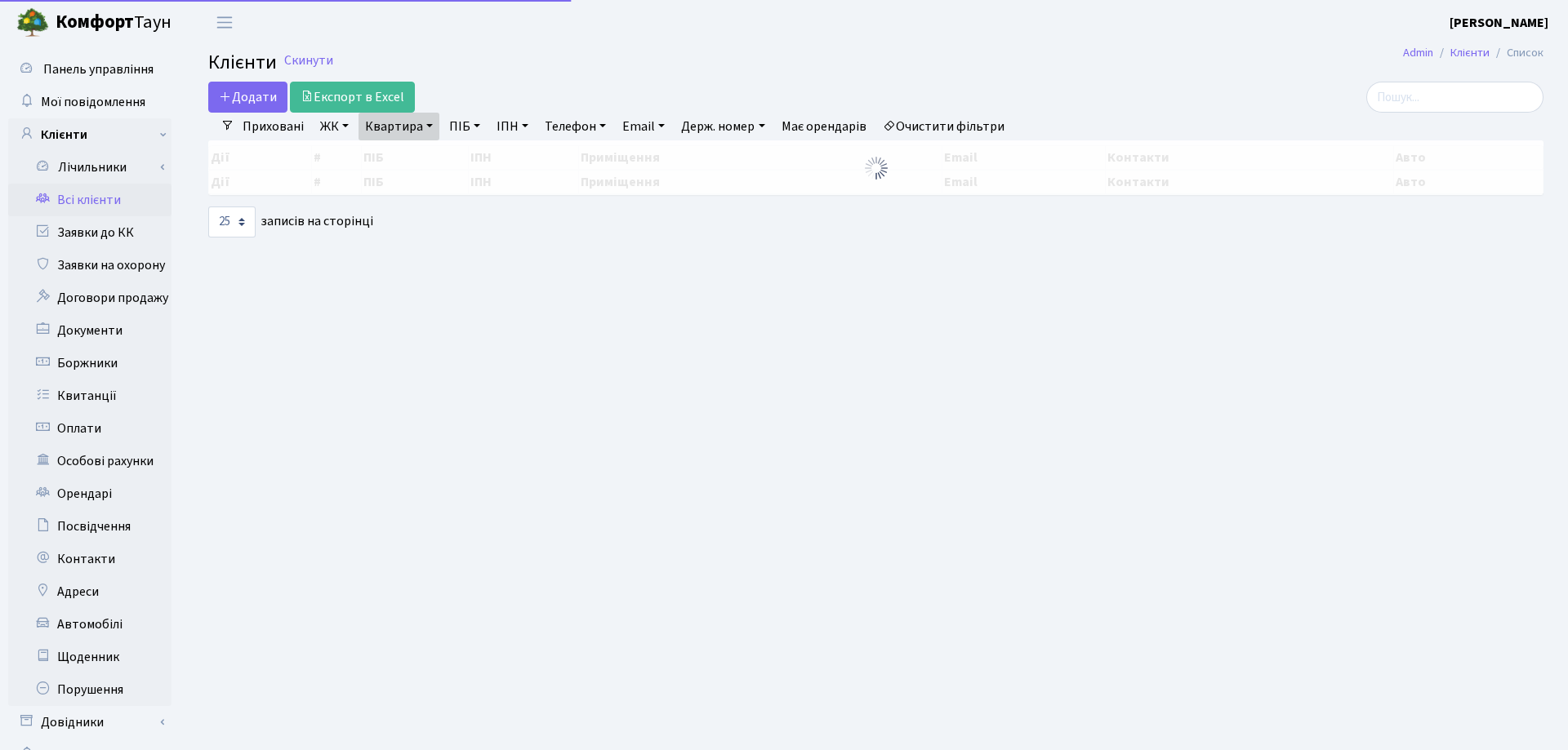
select select "25"
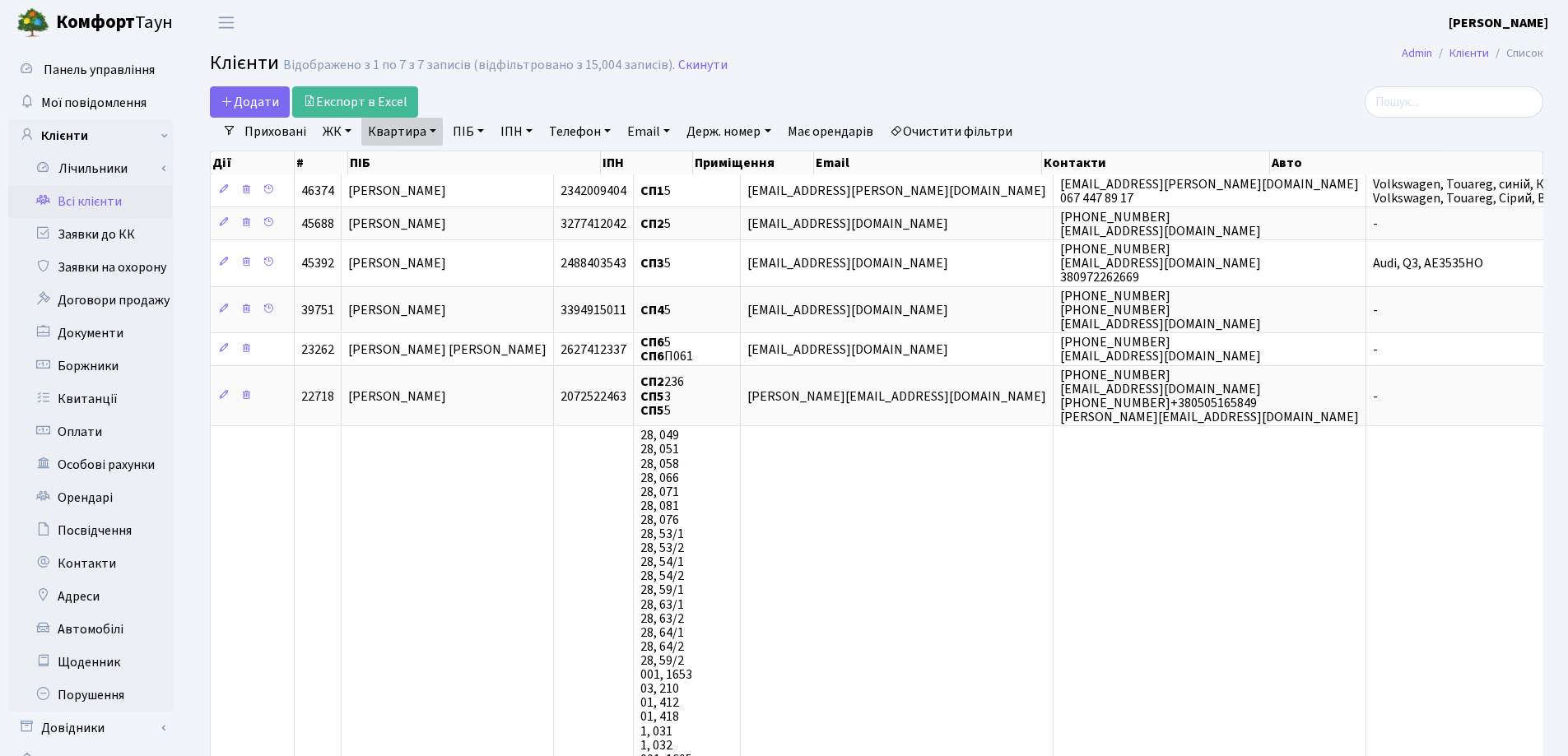
click at [435, 130] on link "Квартира" at bounding box center [402, 132] width 81 height 28
click at [435, 156] on input "5" at bounding box center [410, 164] width 96 height 31
type input "6"
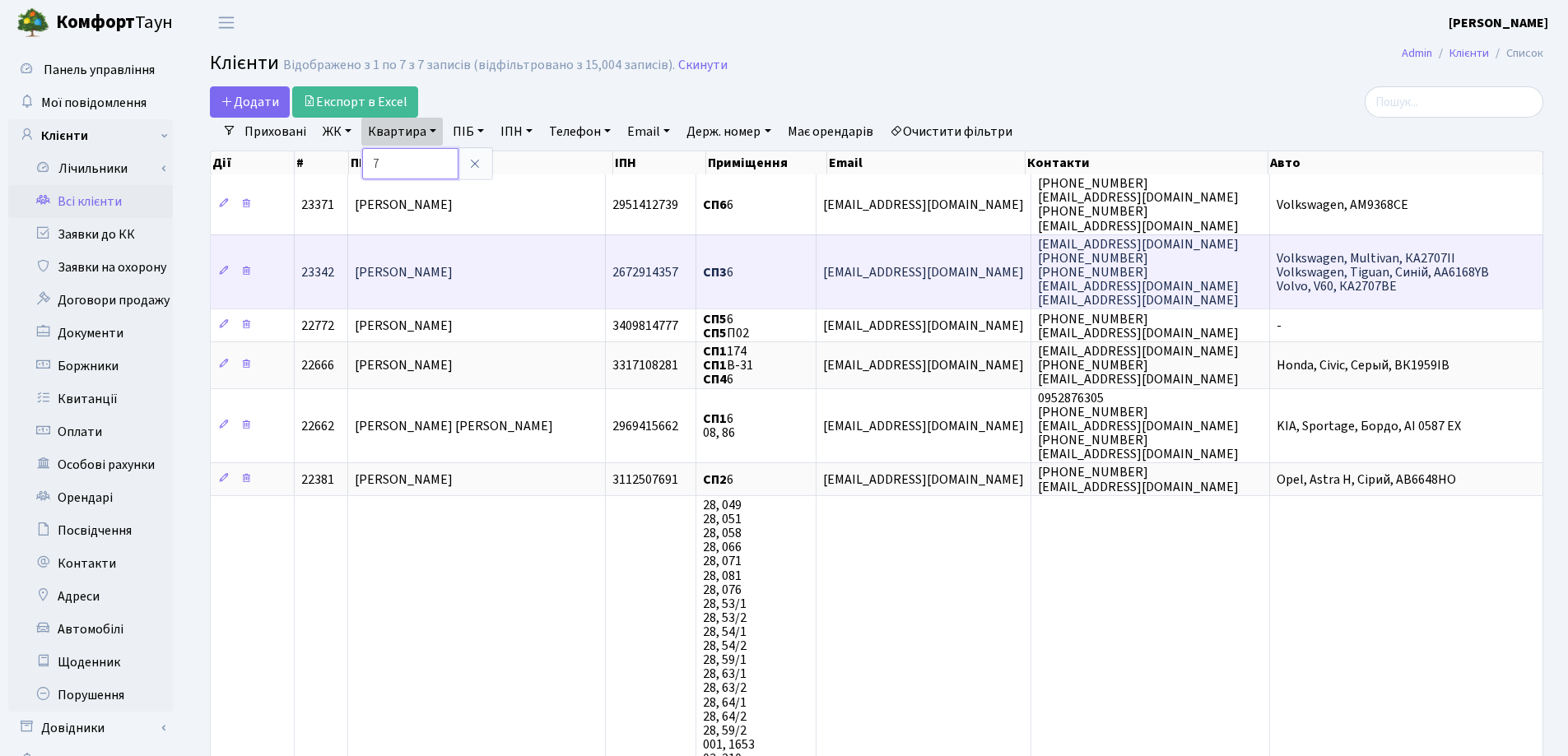
type input "7"
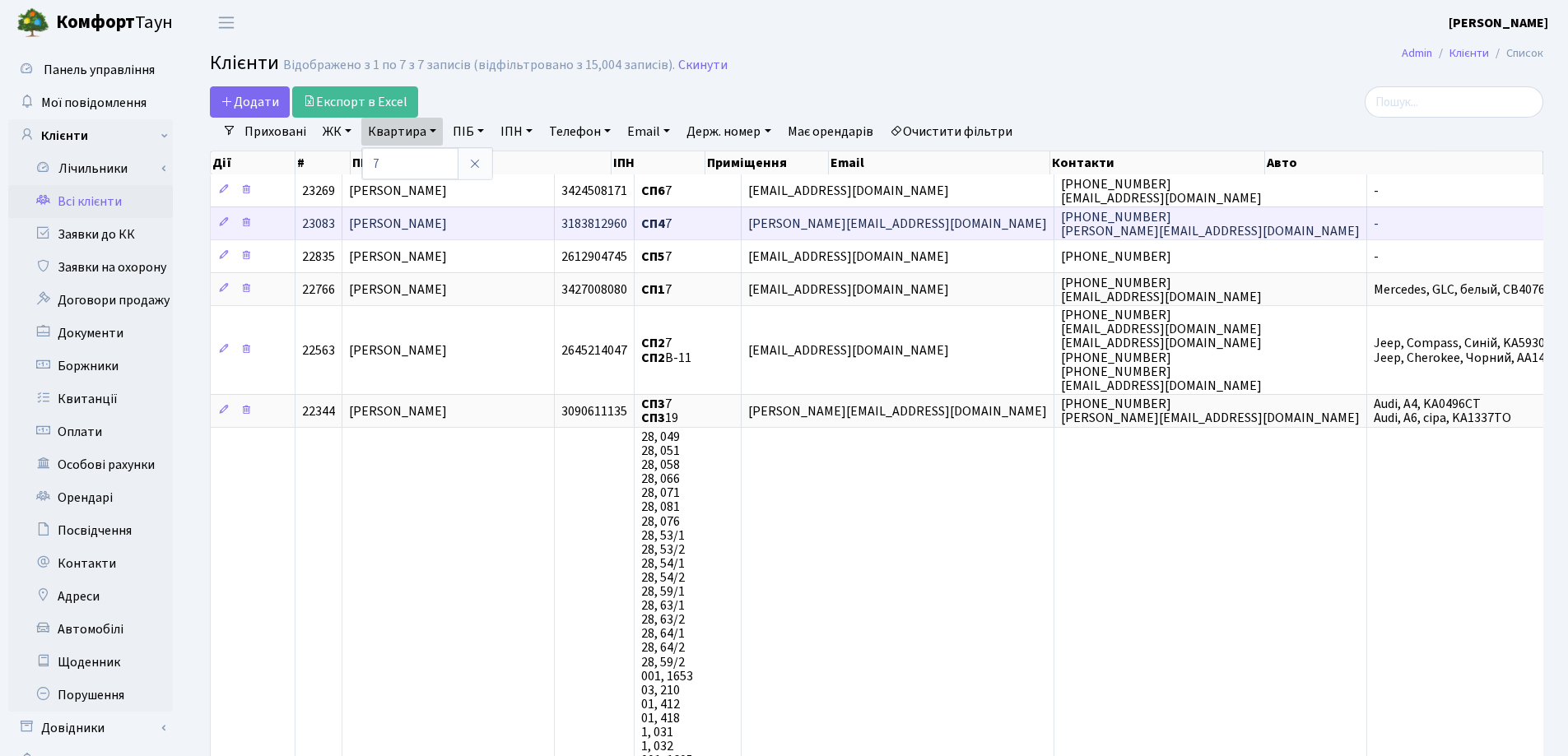
click at [446, 222] on span "[PERSON_NAME]" at bounding box center [397, 224] width 98 height 18
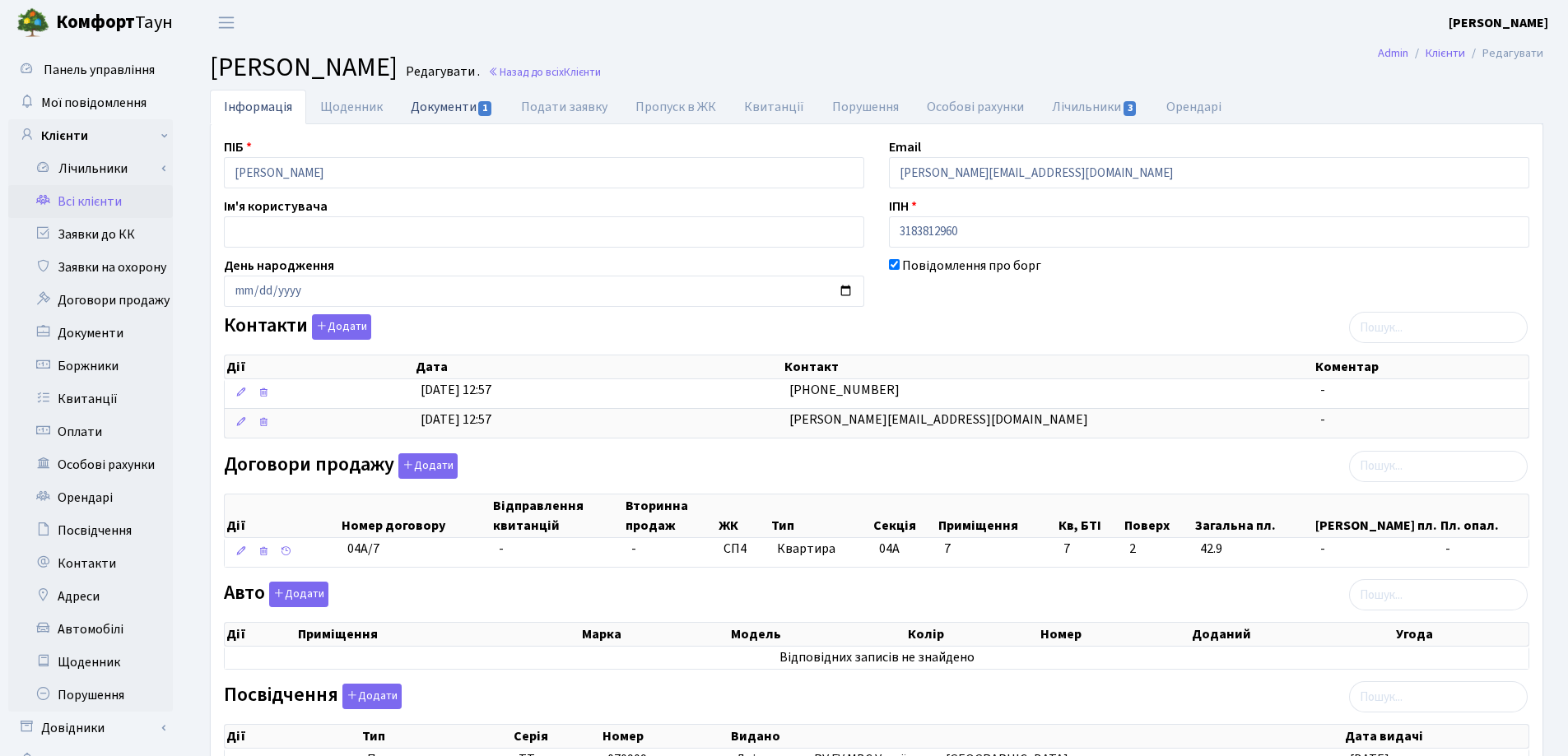
click at [412, 106] on link "Документи 1" at bounding box center [452, 106] width 110 height 34
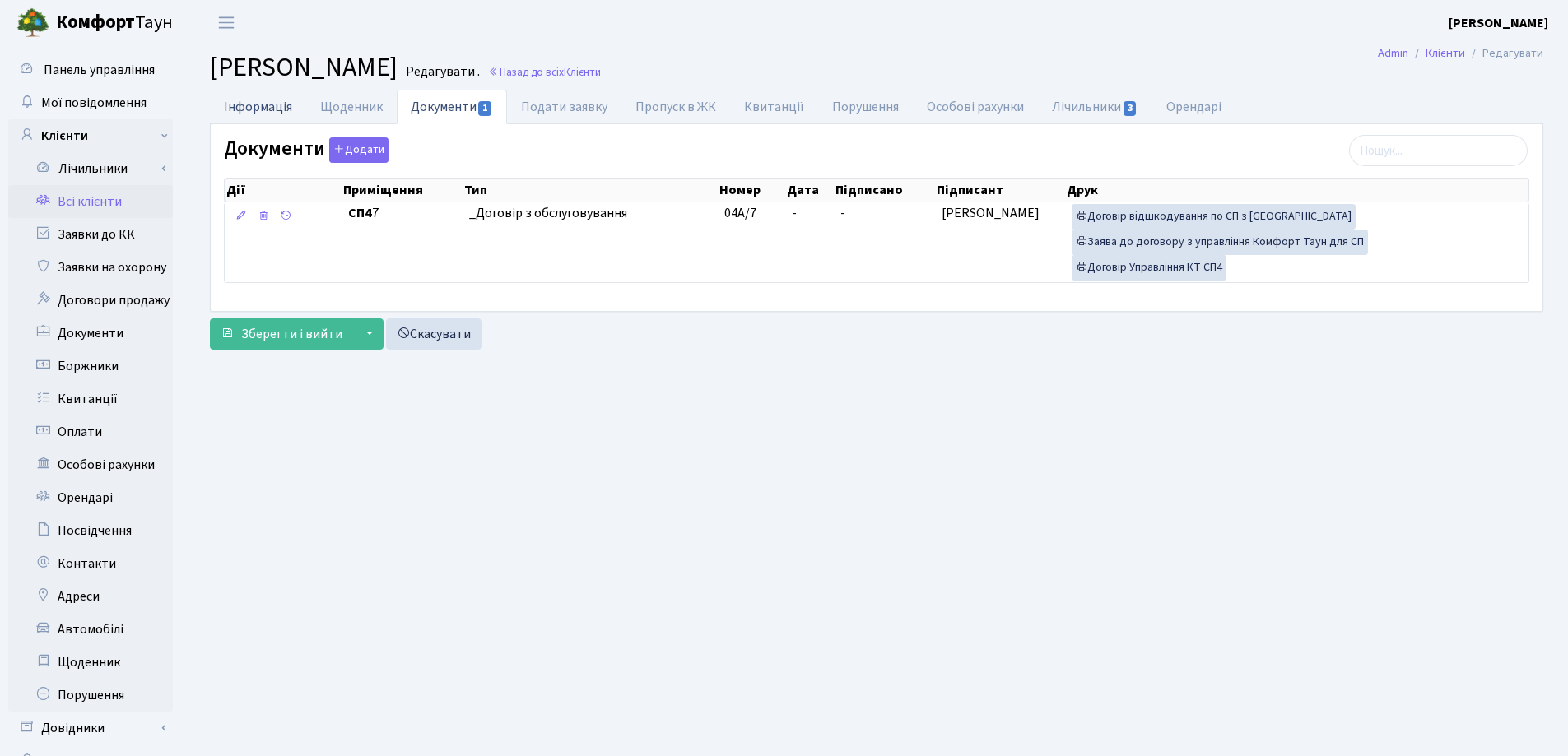
click at [261, 104] on link "Інформація" at bounding box center [258, 106] width 96 height 34
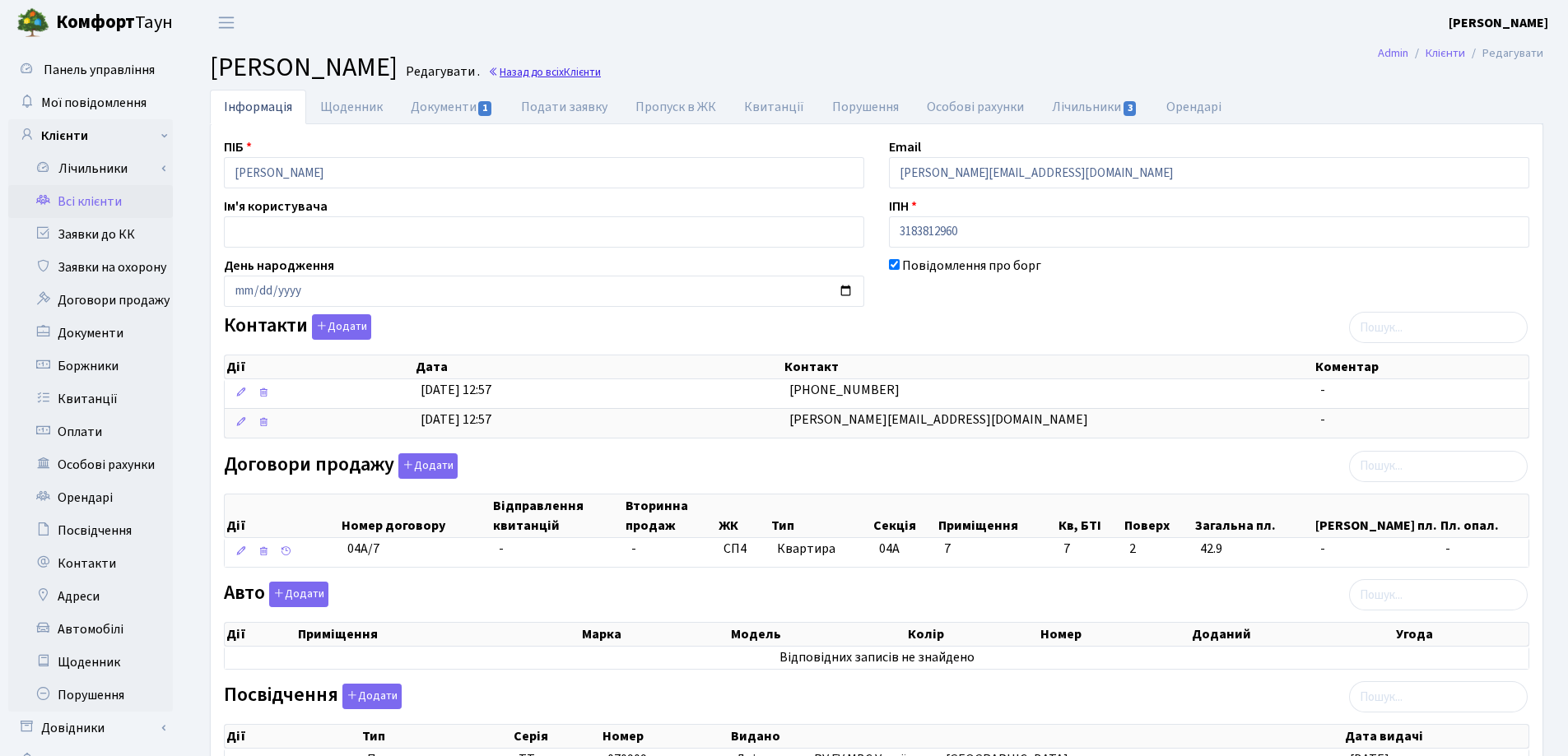
click at [600, 74] on link "Назад до всіх Клієнти" at bounding box center [544, 72] width 112 height 15
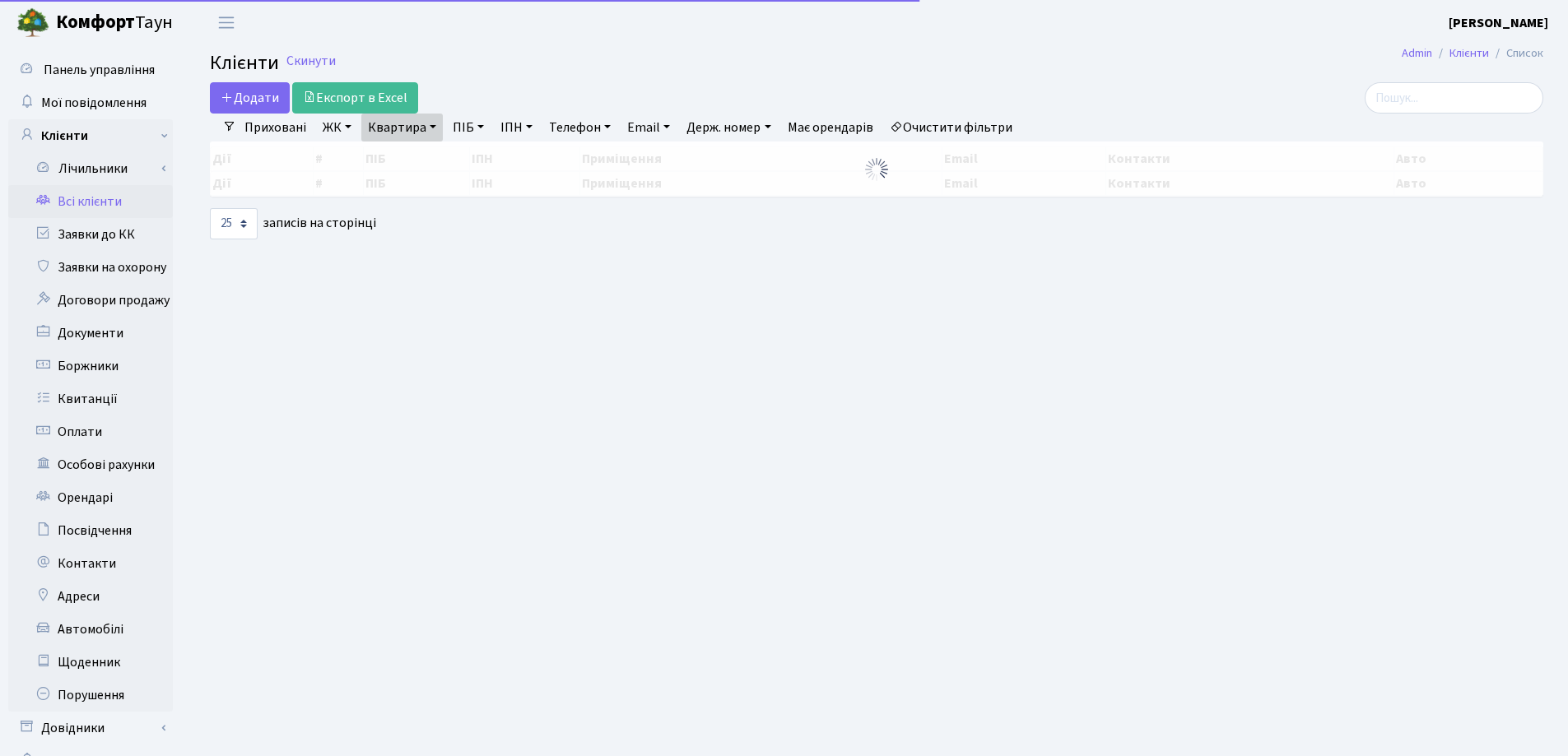
select select "25"
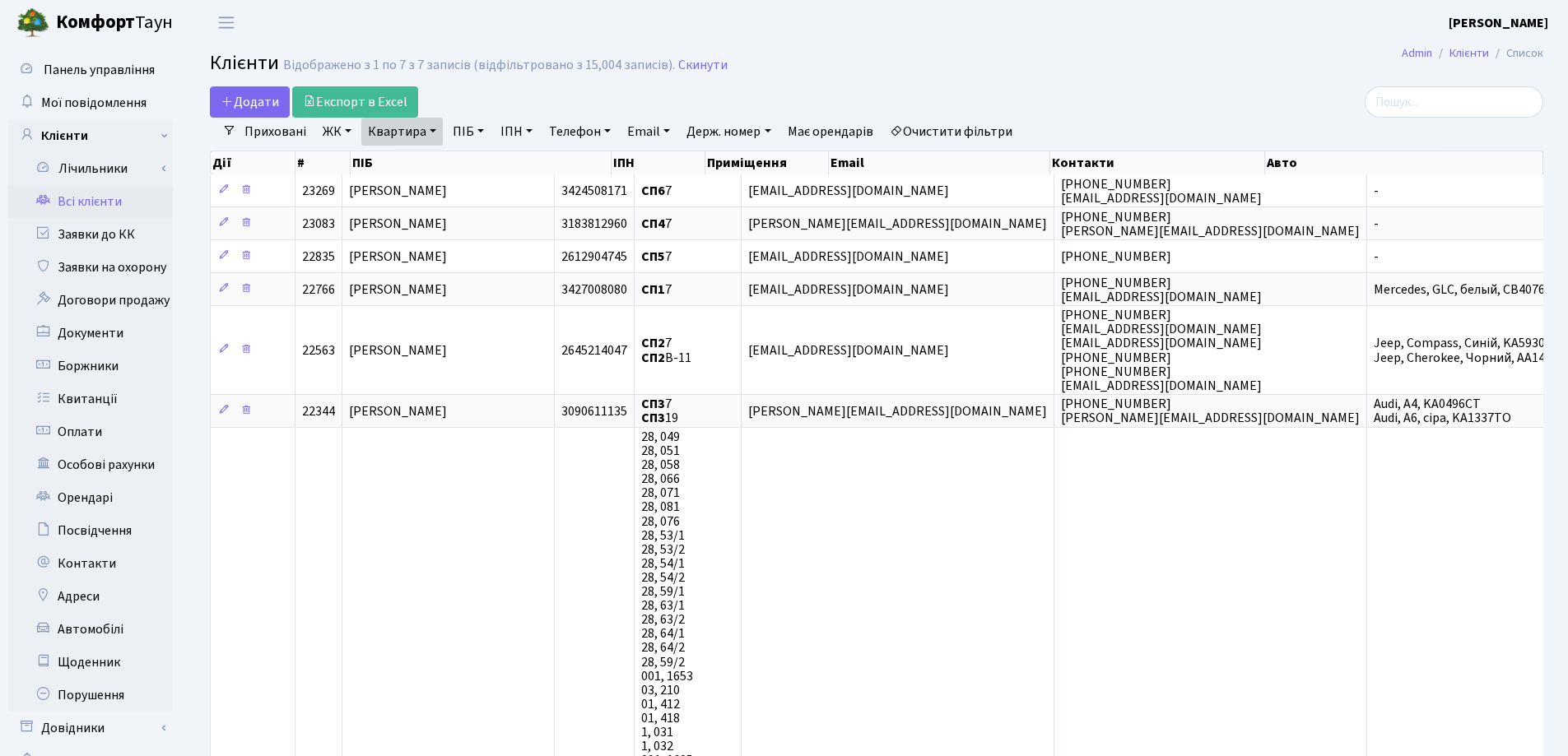
click at [437, 129] on link "Квартира" at bounding box center [402, 132] width 81 height 28
click at [472, 162] on icon at bounding box center [476, 164] width 14 height 14
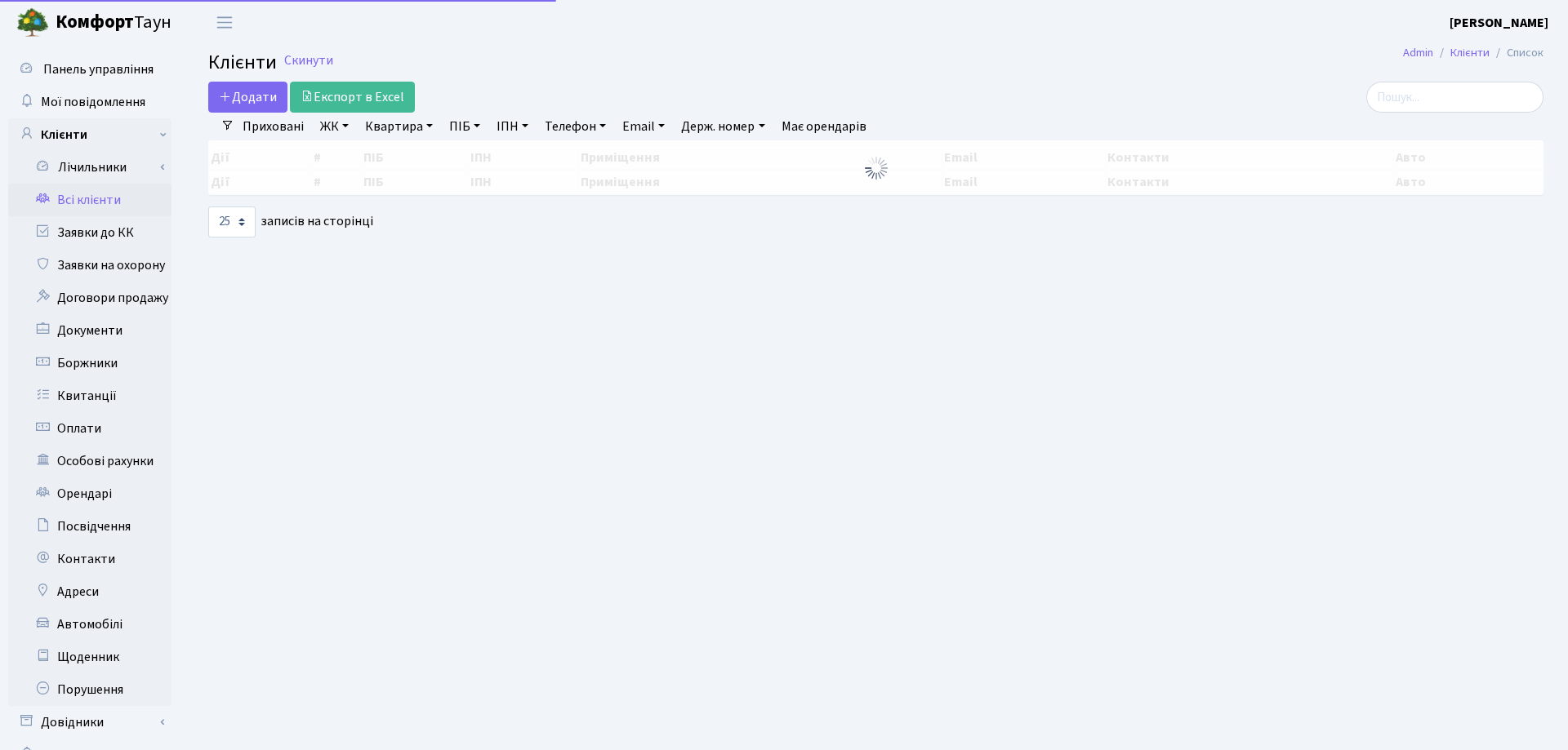
select select "25"
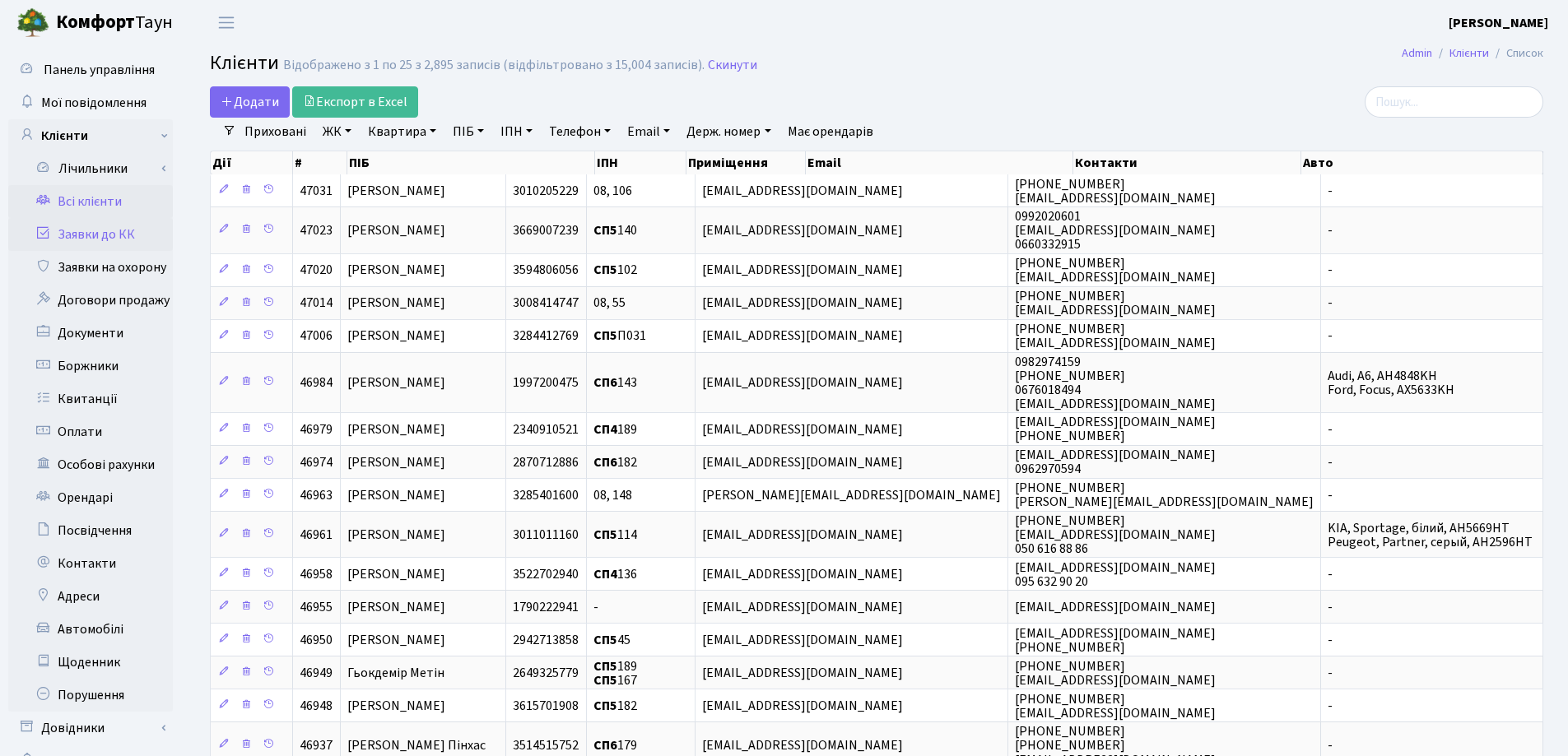
click at [95, 233] on link "Заявки до КК" at bounding box center [90, 234] width 165 height 33
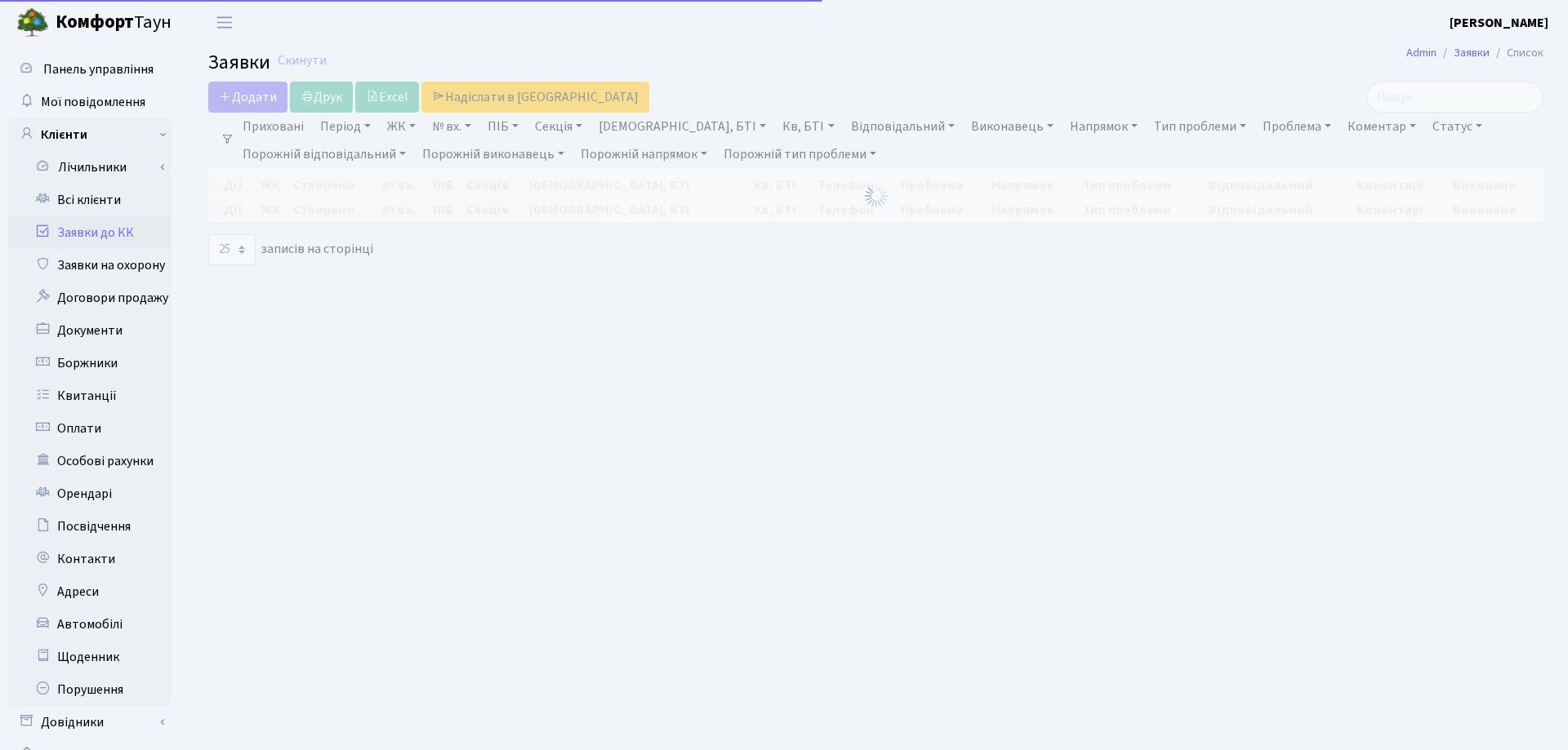
select select "25"
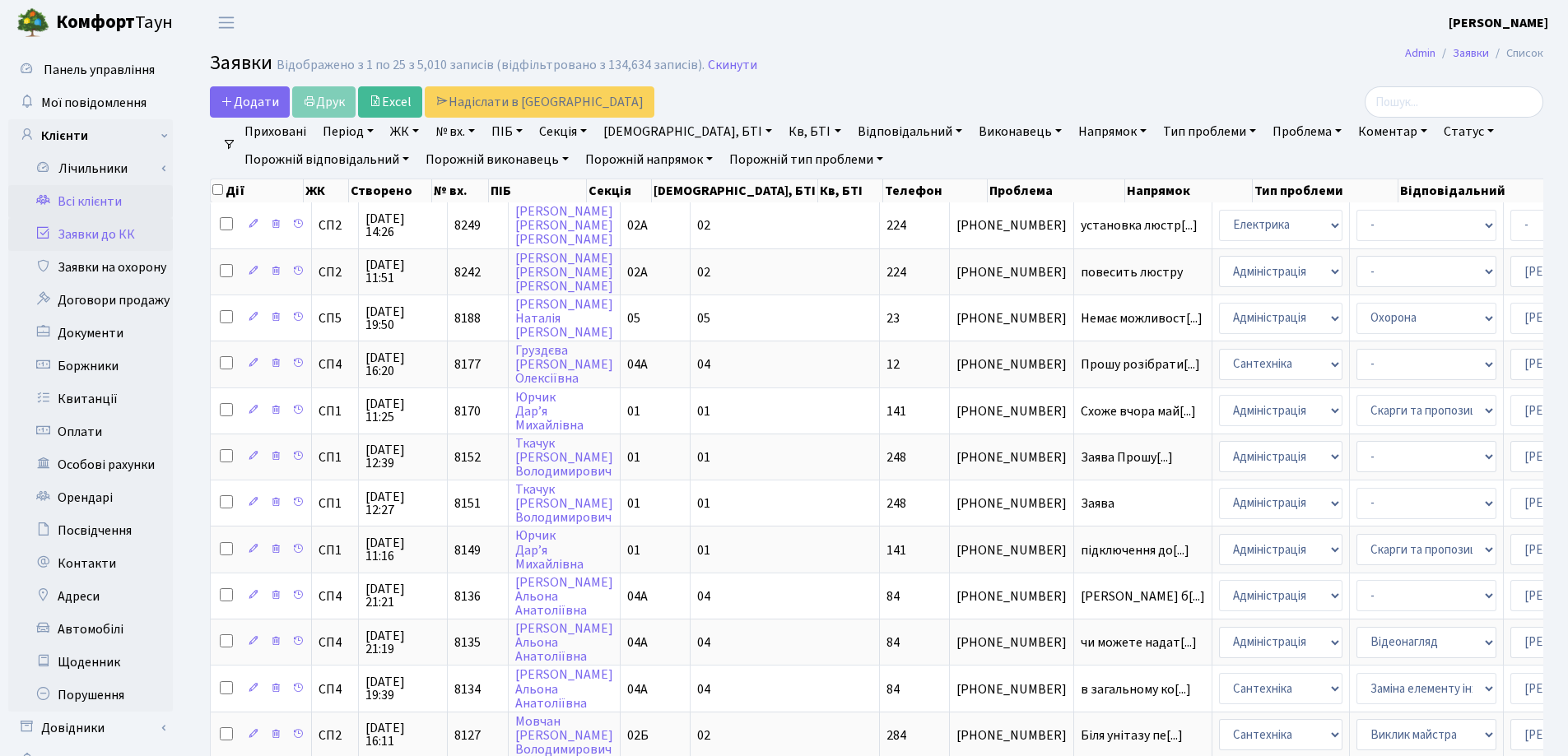
click at [110, 210] on link "Всі клієнти" at bounding box center [90, 201] width 165 height 33
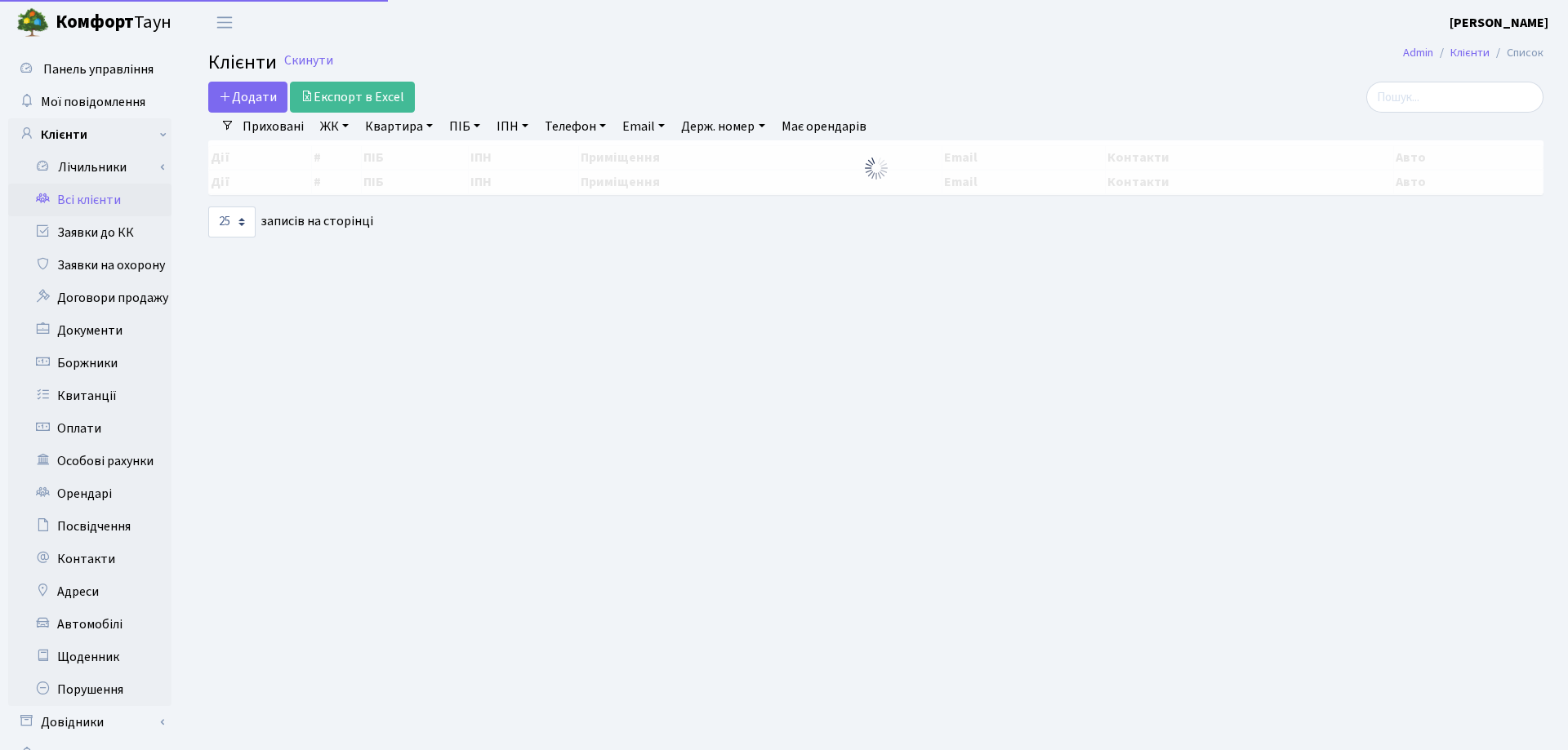
select select "25"
